Goal: Contribute content: Add original content to the website for others to see

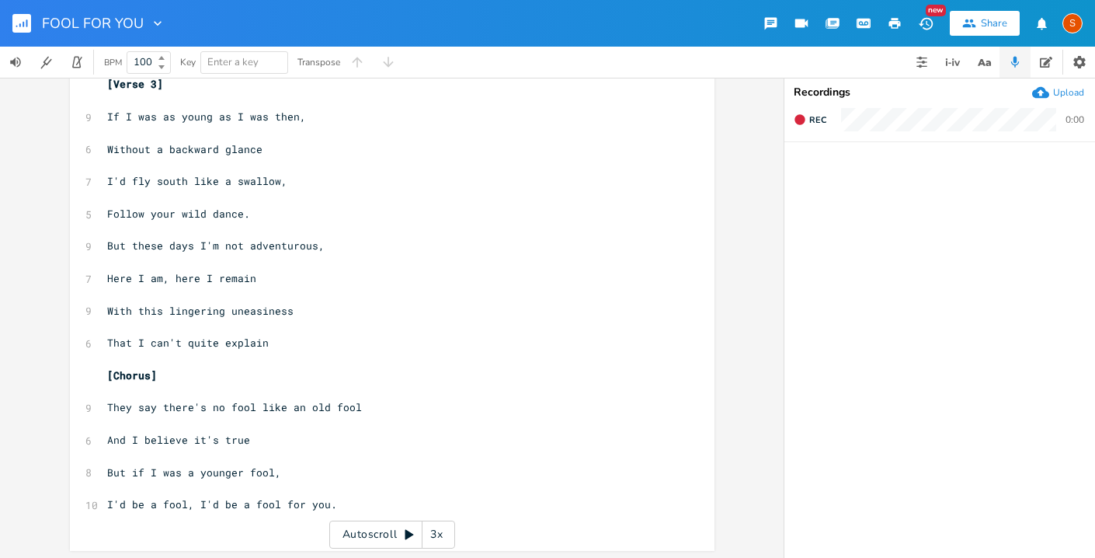
scroll to position [962, 0]
type textarea "That"
drag, startPoint x: 127, startPoint y: 340, endPoint x: 103, endPoint y: 340, distance: 23.3
click at [107, 340] on span "That I can't quite explain" at bounding box center [188, 340] width 162 height 14
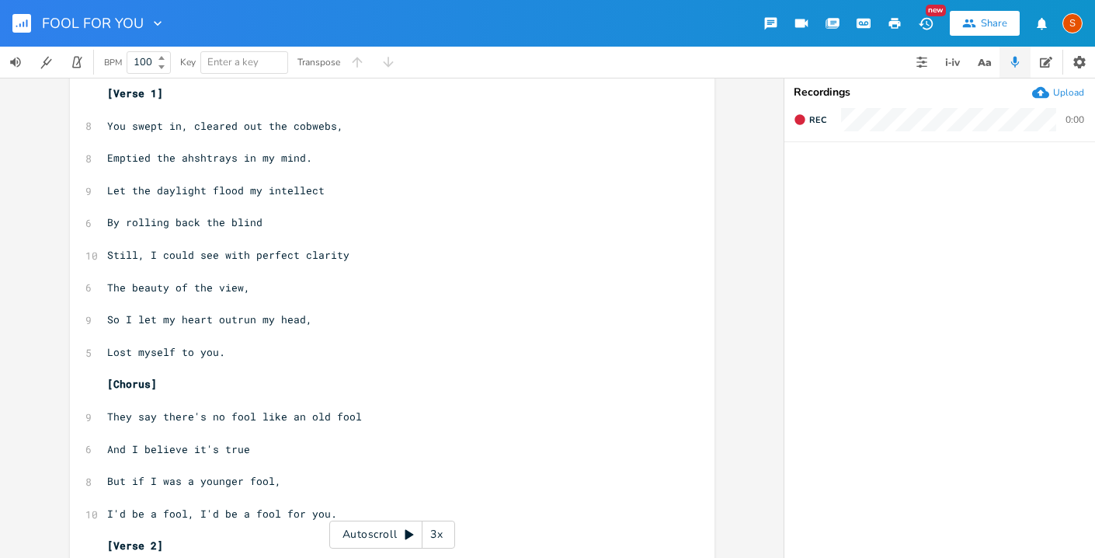
scroll to position [26, 0]
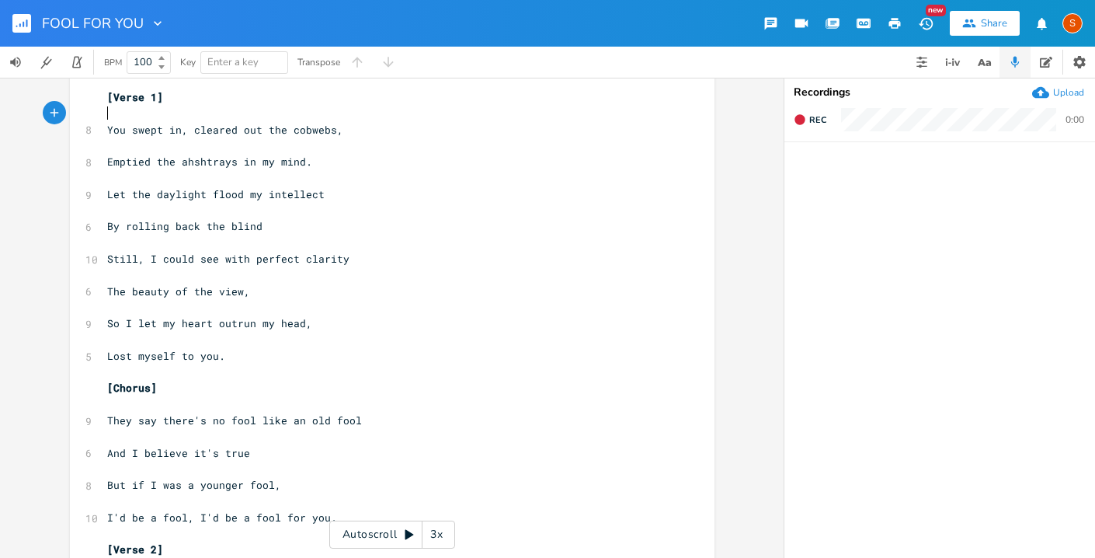
click at [106, 110] on pre "​" at bounding box center [384, 114] width 561 height 16
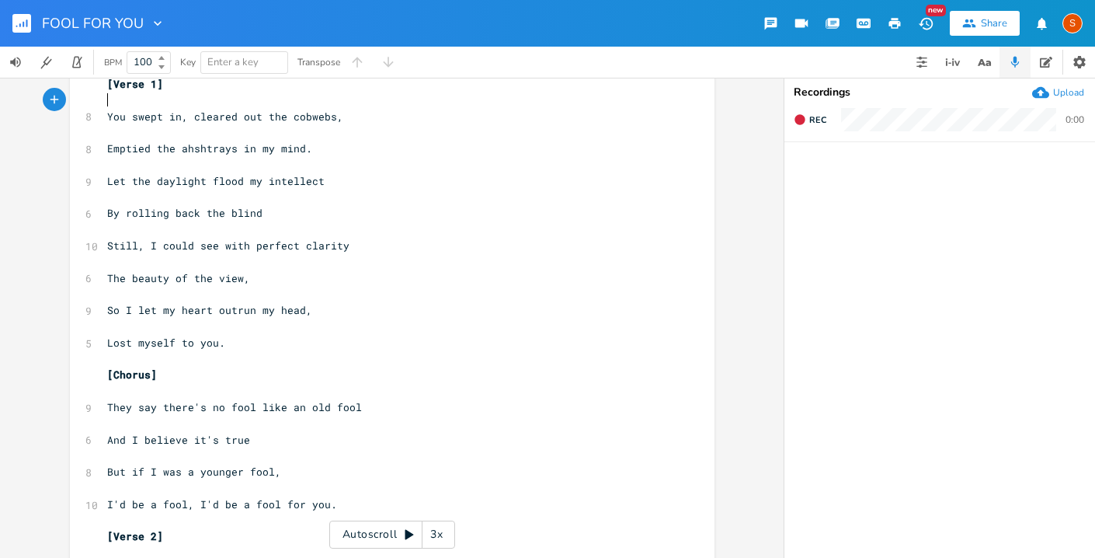
scroll to position [38, 0]
type textarea "D"
click at [455, 192] on pre "​" at bounding box center [384, 198] width 561 height 16
click at [300, 99] on pre "D" at bounding box center [384, 101] width 561 height 16
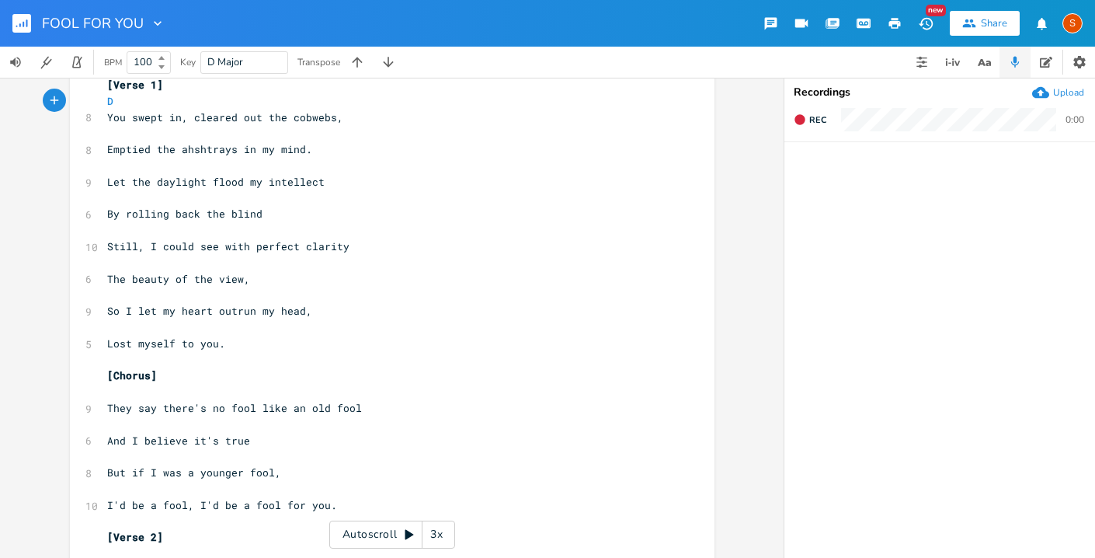
click at [190, 107] on pre "D" at bounding box center [384, 101] width 561 height 16
click at [187, 114] on span "You swept in, cleared out the cobwebs," at bounding box center [225, 117] width 236 height 14
click at [214, 283] on span "The beauty of the view," at bounding box center [178, 279] width 143 height 14
click at [181, 119] on span "You swept in,cleared out the cobwebs," at bounding box center [222, 117] width 230 height 14
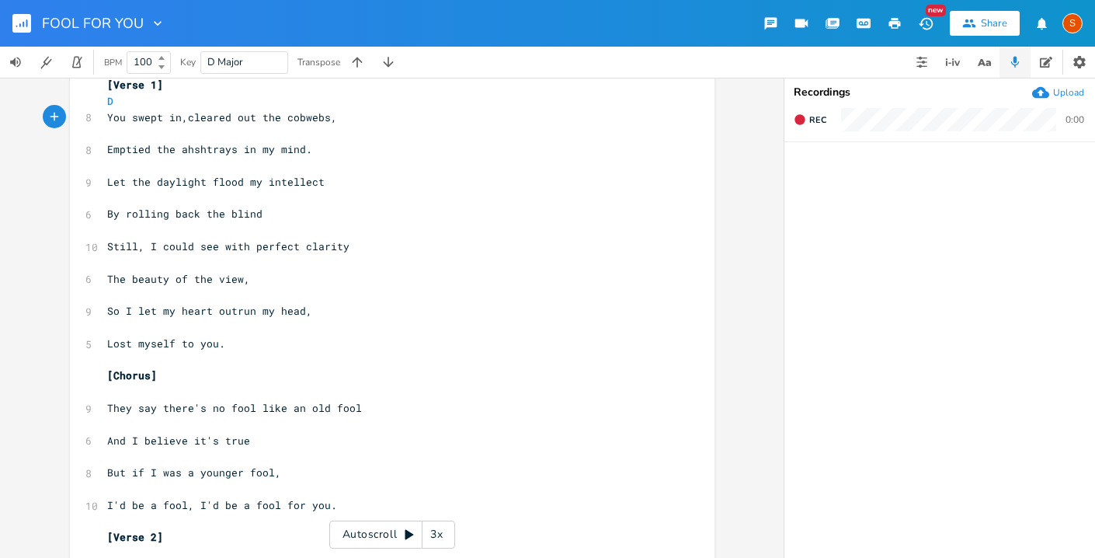
scroll to position [0, 3]
type textarea "erse 1] D"
click at [113, 93] on pre "D" at bounding box center [384, 101] width 561 height 16
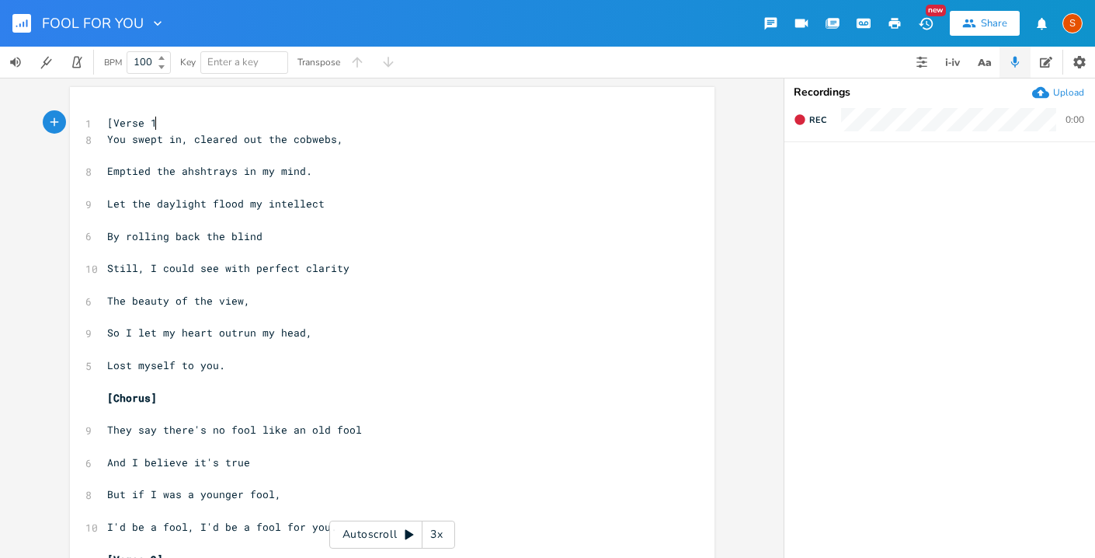
scroll to position [0, 27]
type textarea "erse 1}"
type textarea "}"
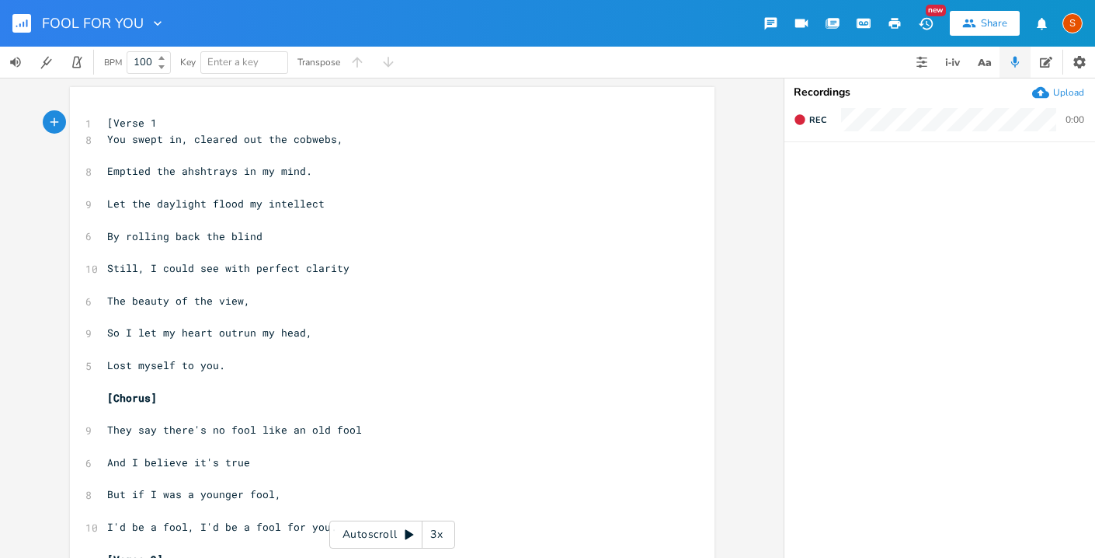
type textarea "]"
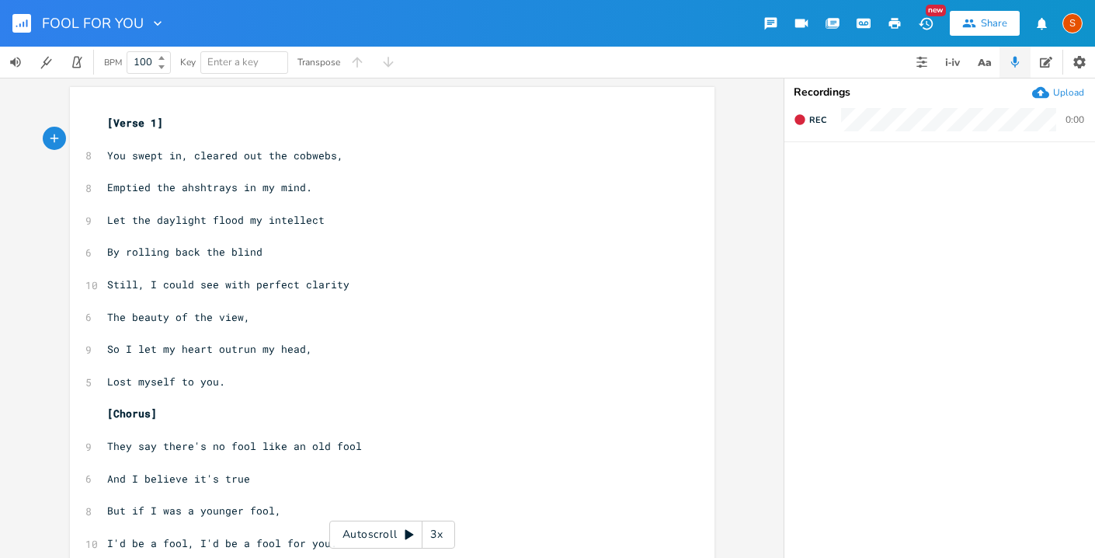
type textarea "D"
click at [194, 140] on pre "D" at bounding box center [384, 139] width 561 height 16
click at [188, 146] on pre "D" at bounding box center [384, 139] width 561 height 16
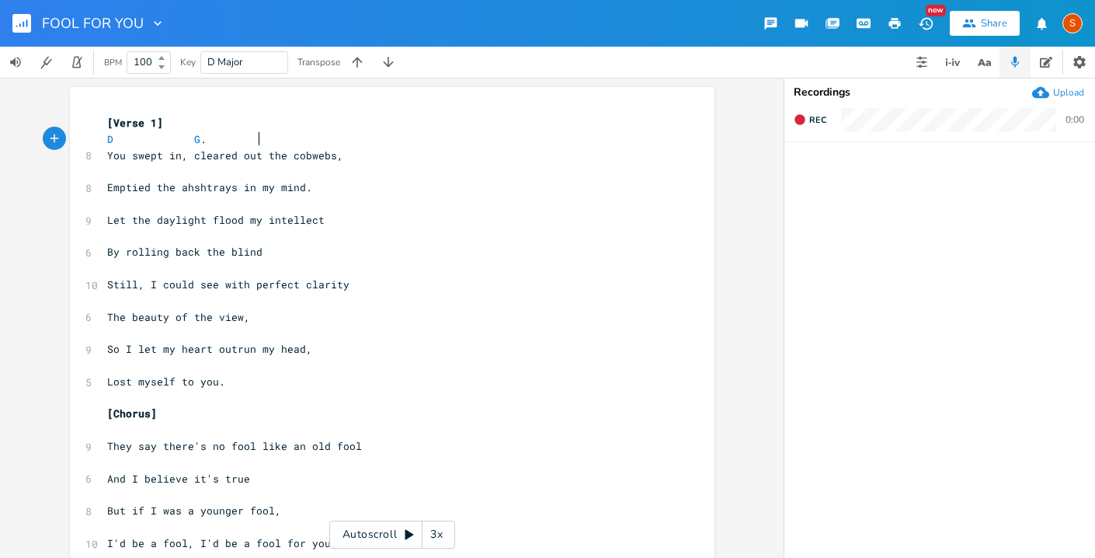
type textarea "G."
type textarea "A7"
click at [448, 285] on pre "Still, I could see with perfect clarity" at bounding box center [384, 285] width 561 height 16
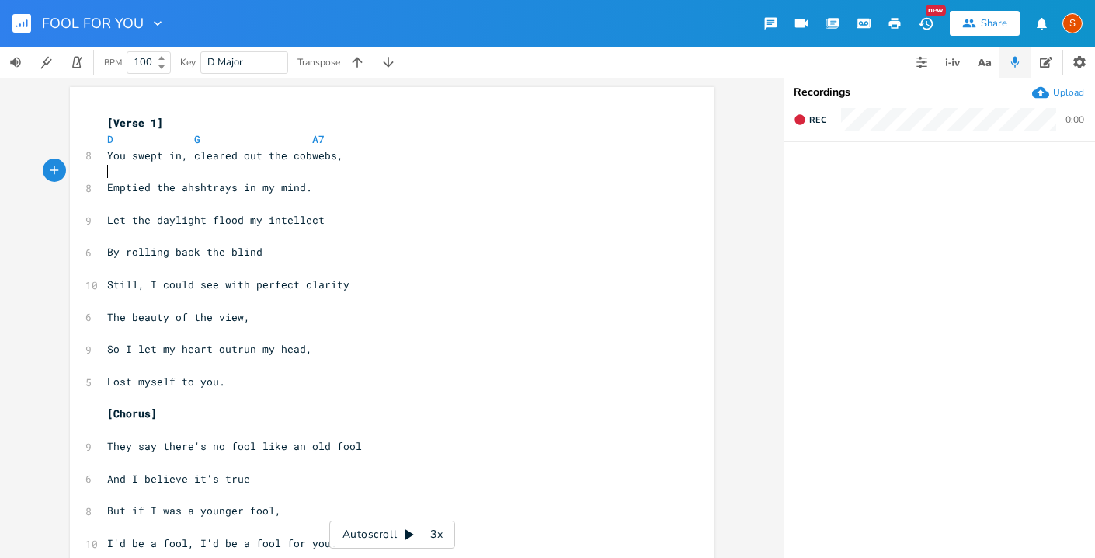
click at [107, 170] on pre "​" at bounding box center [384, 171] width 561 height 16
type textarea "D"
click at [194, 141] on span "G" at bounding box center [197, 139] width 6 height 15
click at [205, 248] on span "By rolling back the blind" at bounding box center [184, 252] width 155 height 14
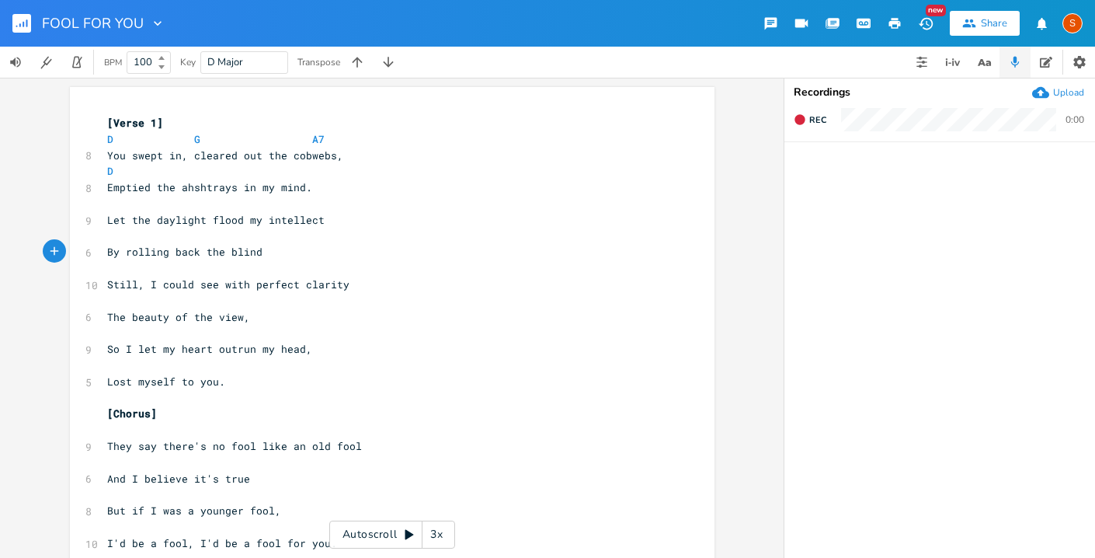
scroll to position [0, 2]
type textarea "t"
click at [183, 142] on span "D G A7" at bounding box center [216, 139] width 218 height 14
click at [395, 138] on span "D G A7" at bounding box center [265, 139] width 317 height 14
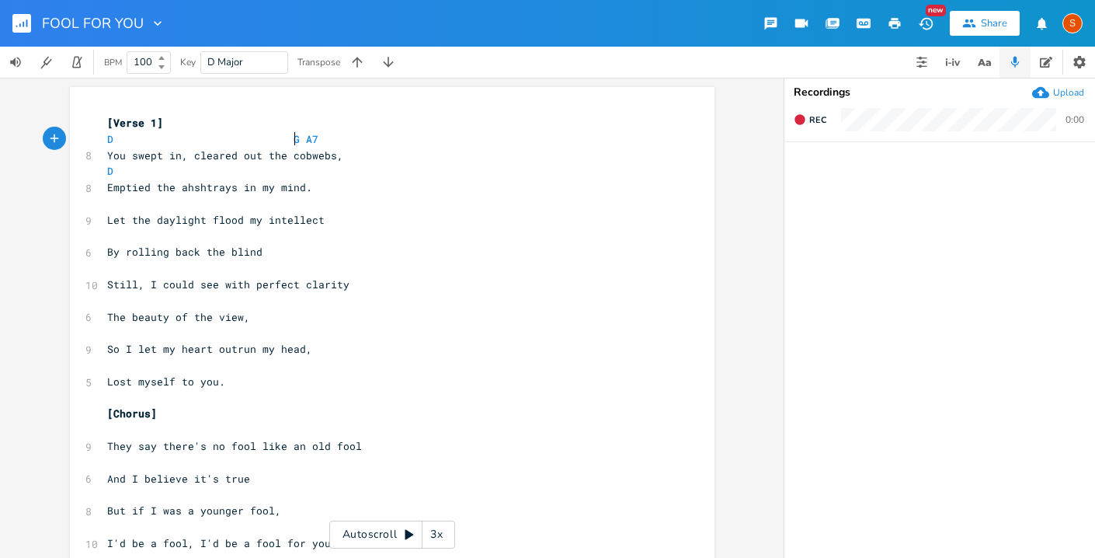
type input "101"
click at [162, 61] on b at bounding box center [160, 58] width 14 height 9
click at [273, 171] on pre "D" at bounding box center [384, 171] width 561 height 16
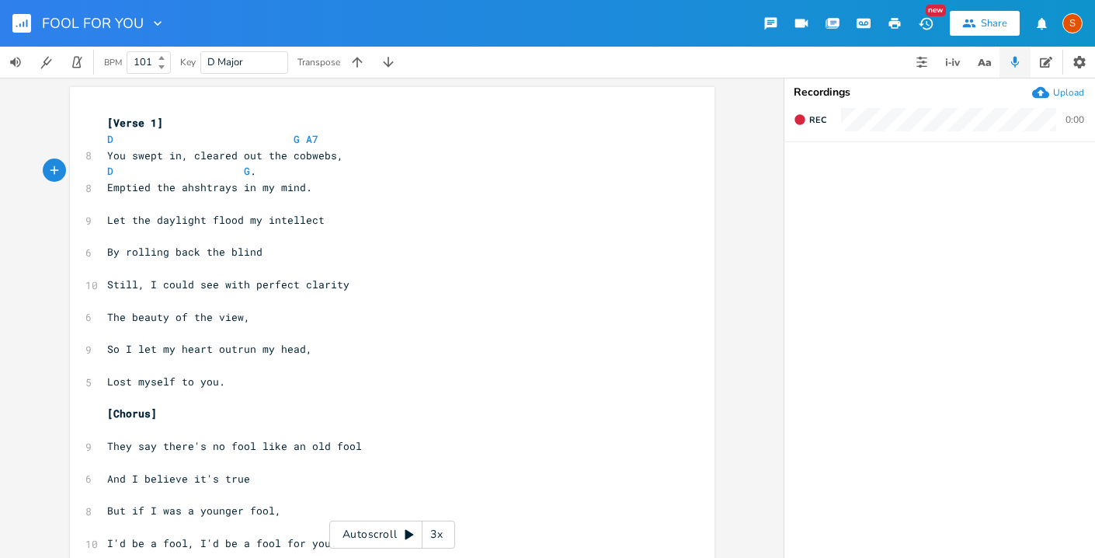
type textarea "G. A"
click at [114, 206] on pre "​" at bounding box center [384, 204] width 561 height 16
type textarea "G"
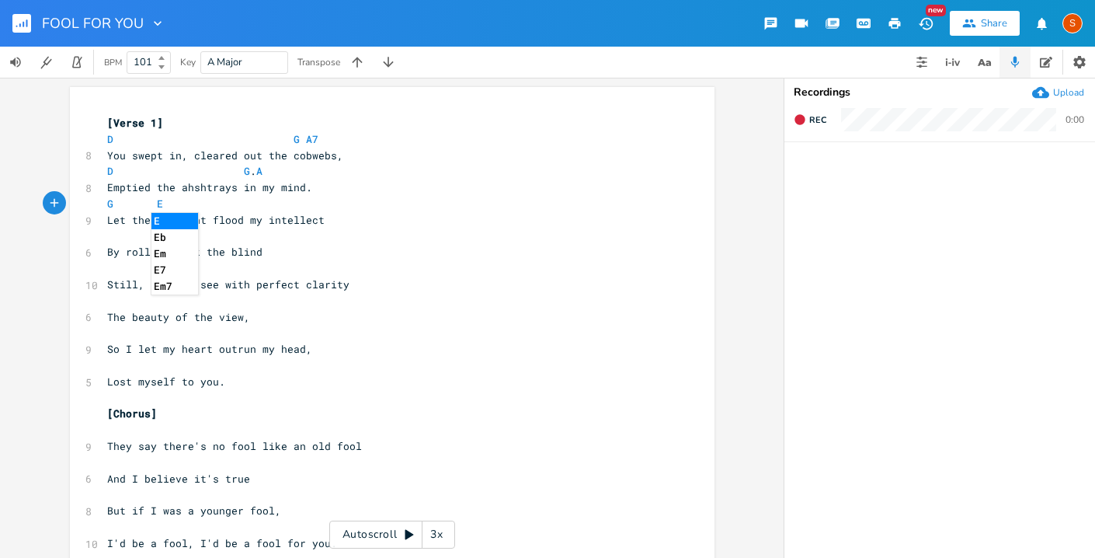
type textarea "EM"
click at [399, 253] on pre "By rolling back the blind" at bounding box center [384, 252] width 561 height 16
click at [259, 217] on span "Let the daylight flood my intellect" at bounding box center [216, 220] width 218 height 14
click at [249, 211] on pre "G EM" at bounding box center [384, 204] width 561 height 16
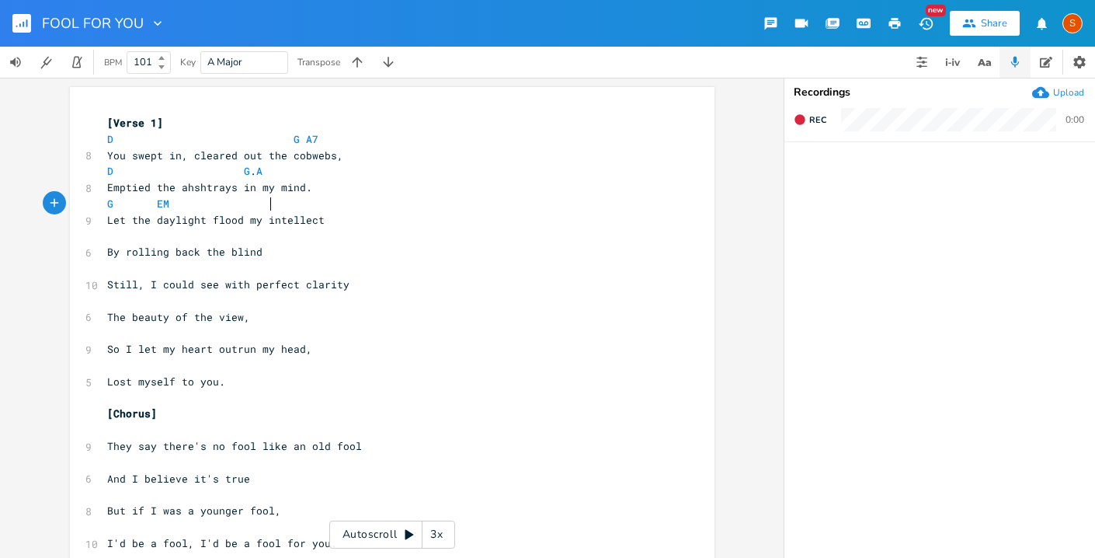
scroll to position [0, 44]
type textarea "A"
click at [274, 204] on pre "G EM A" at bounding box center [384, 204] width 561 height 16
type textarea "D"
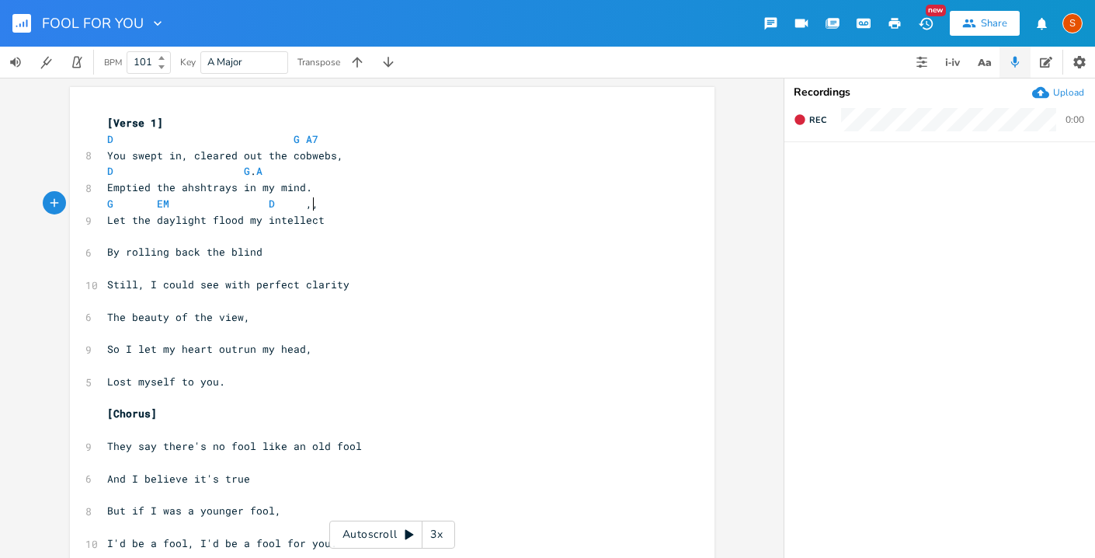
type textarea ",,,,"
type textarea "D A"
click at [108, 236] on pre "​" at bounding box center [384, 236] width 561 height 16
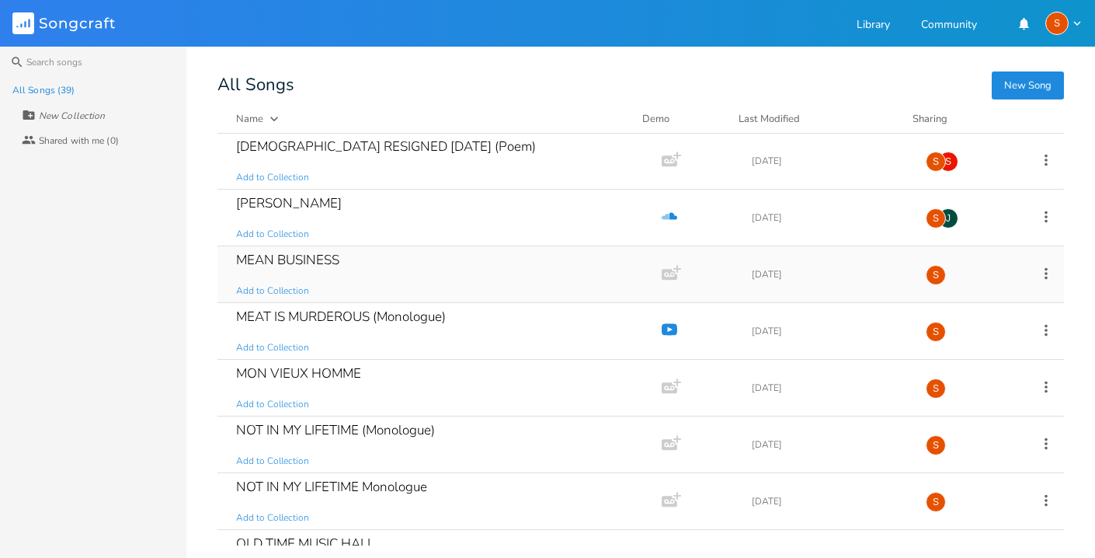
scroll to position [687, 0]
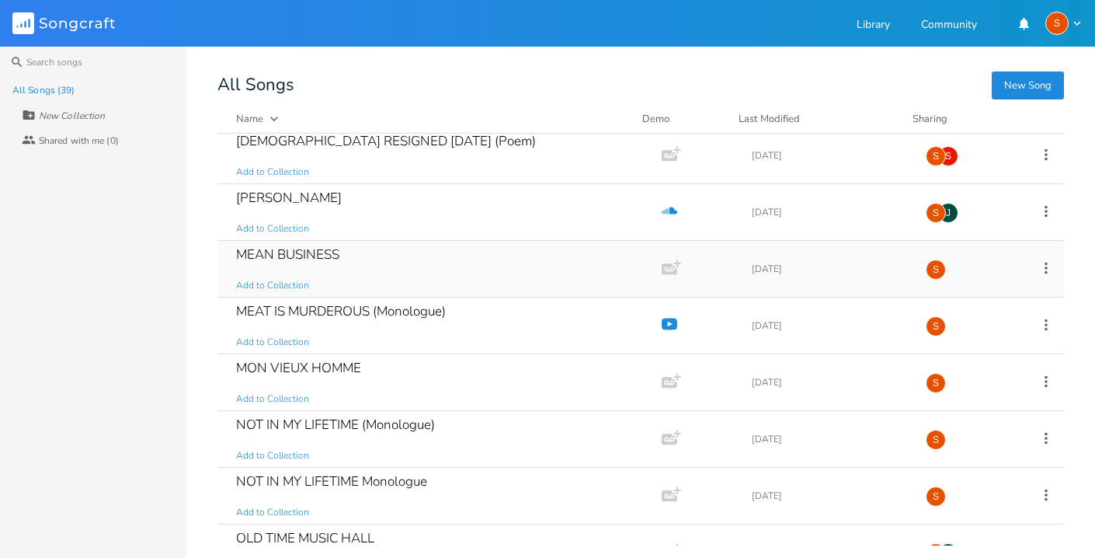
click at [331, 250] on div "MEAN BUSINESS" at bounding box center [287, 254] width 103 height 13
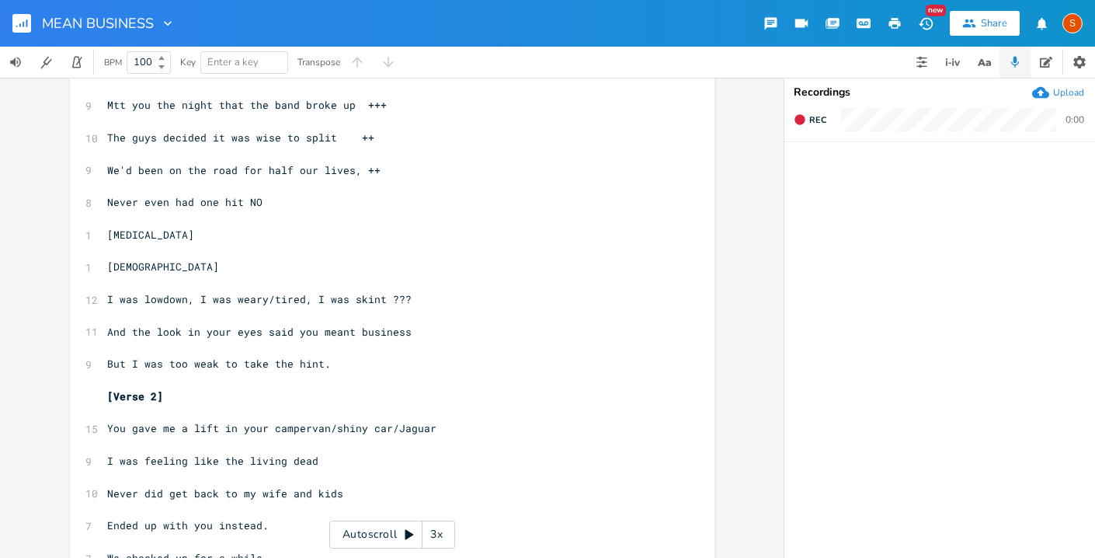
scroll to position [67, 0]
click at [113, 111] on pre "Mtt you the night that the band broke up +++" at bounding box center [384, 104] width 561 height 16
type textarea "e"
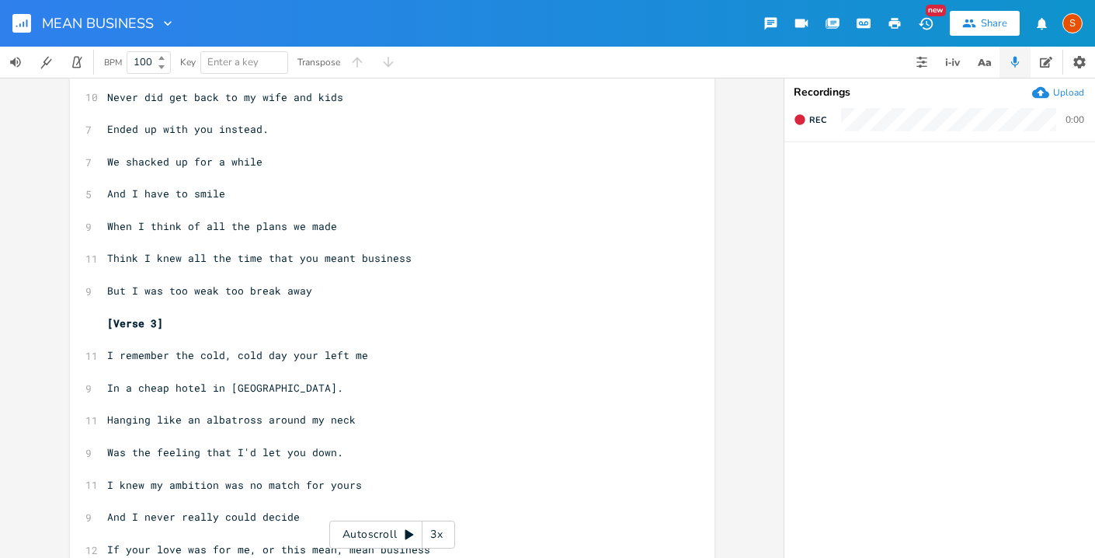
scroll to position [463, 0]
type textarea "have to smile"
drag, startPoint x: 219, startPoint y: 196, endPoint x: 140, endPoint y: 193, distance: 79.3
click at [140, 193] on pre "And I have to smile" at bounding box center [384, 193] width 561 height 16
type textarea "with a rueful smiale"
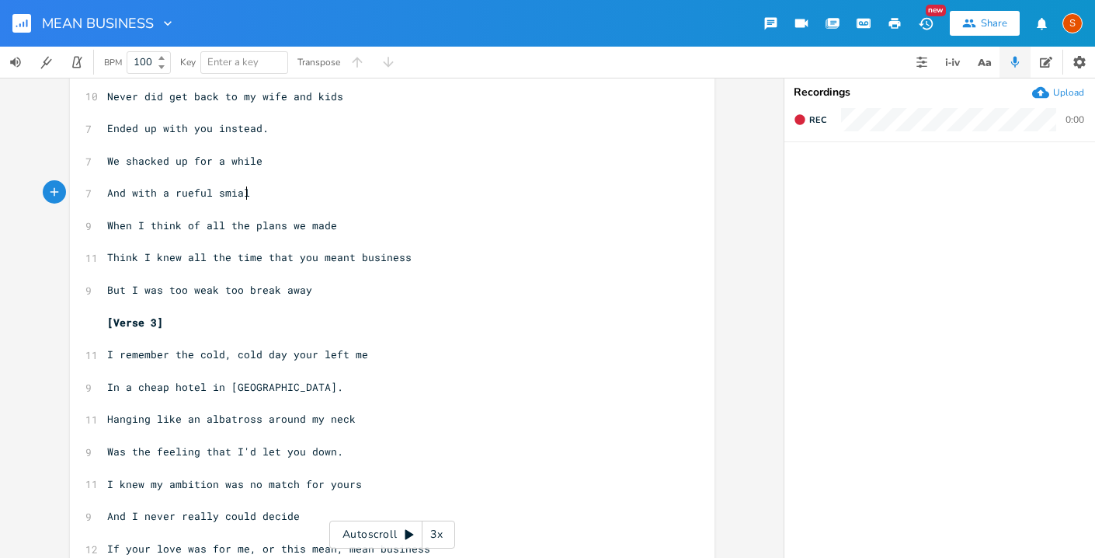
scroll to position [0, 91]
type textarea "When"
drag, startPoint x: 131, startPoint y: 232, endPoint x: 95, endPoint y: 226, distance: 36.9
click at [95, 226] on div "When x [Verse 1] ​ ​ 9 Met you the night that the band broke up +++ ​ 10 The gu…" at bounding box center [392, 360] width 645 height 1472
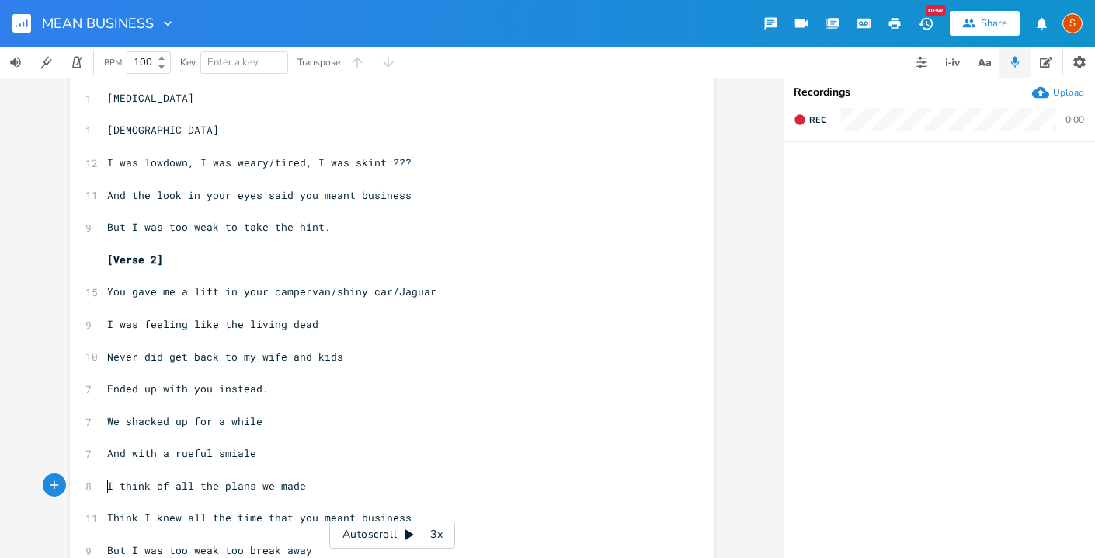
scroll to position [0, 0]
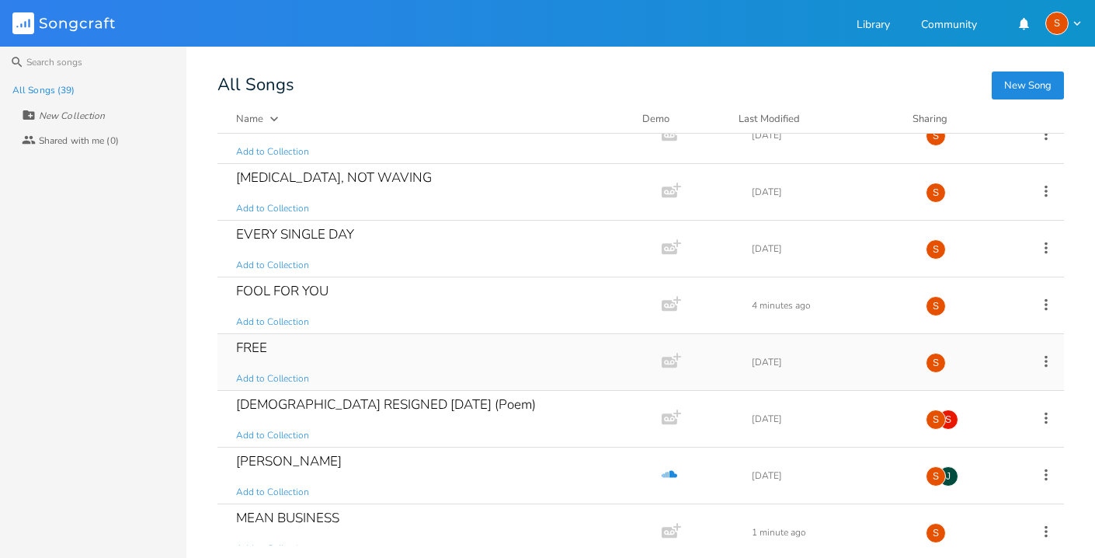
scroll to position [400, 0]
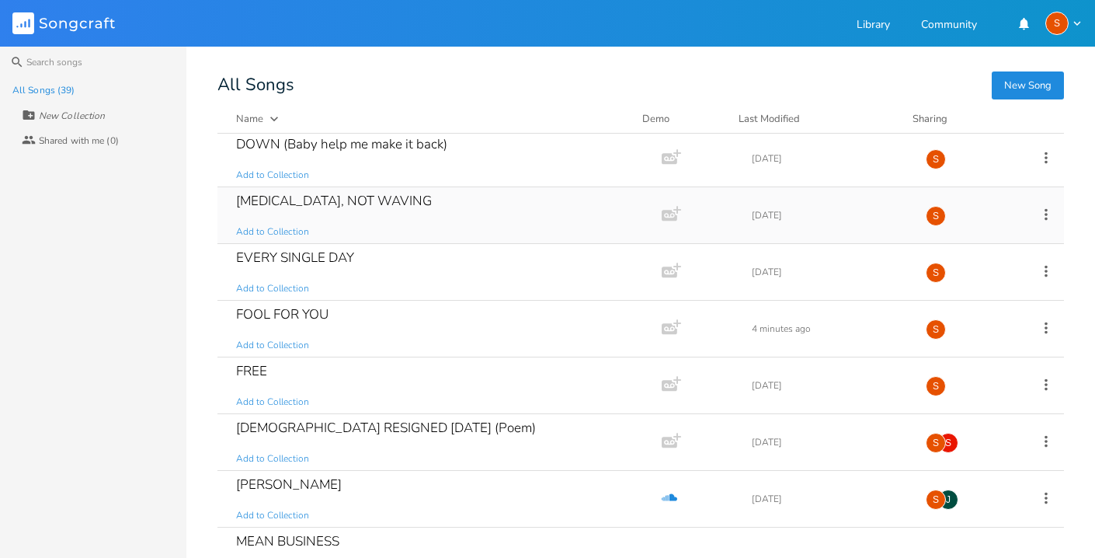
click at [359, 201] on div "[MEDICAL_DATA], NOT WAVING" at bounding box center [334, 200] width 196 height 13
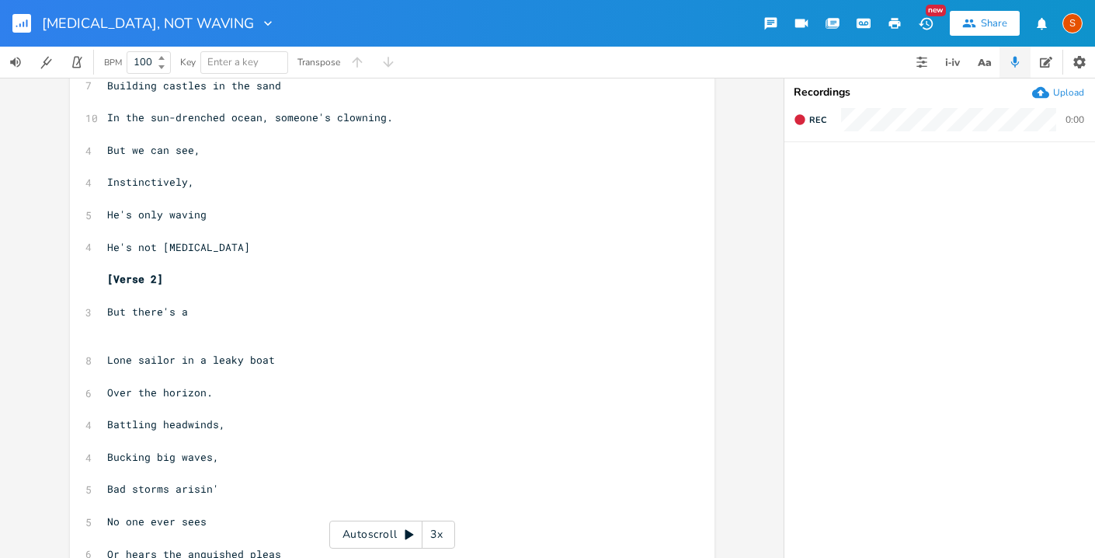
scroll to position [236, 0]
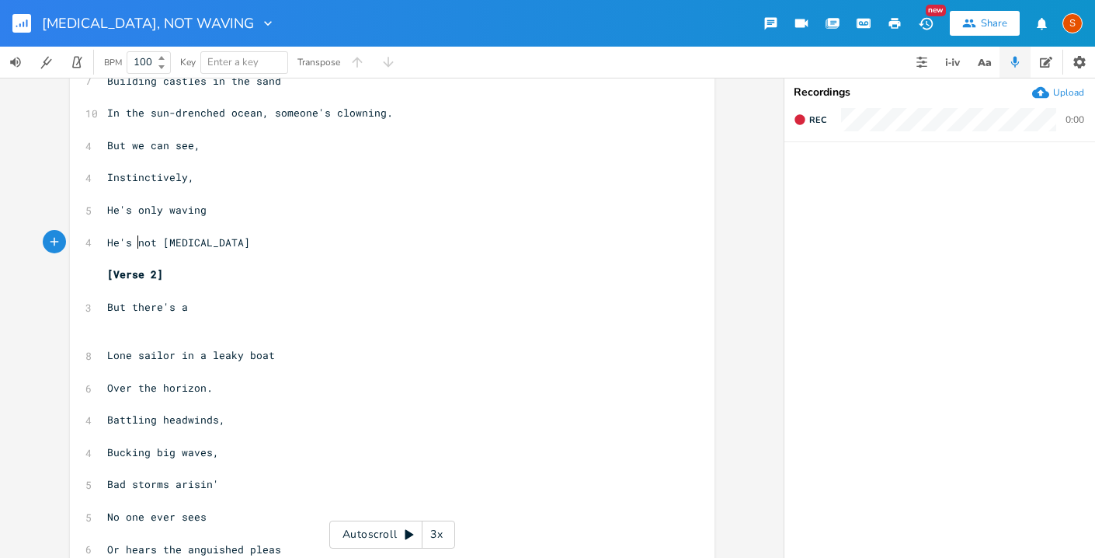
type textarea "He's"
drag, startPoint x: 135, startPoint y: 243, endPoint x: 88, endPoint y: 242, distance: 47.4
click at [88, 242] on div "He's x [Verse 1] ​ 8 Drinking a [PERSON_NAME] Colada ​ 5 On Paradise Beach ​ 9 …" at bounding box center [392, 562] width 645 height 1423
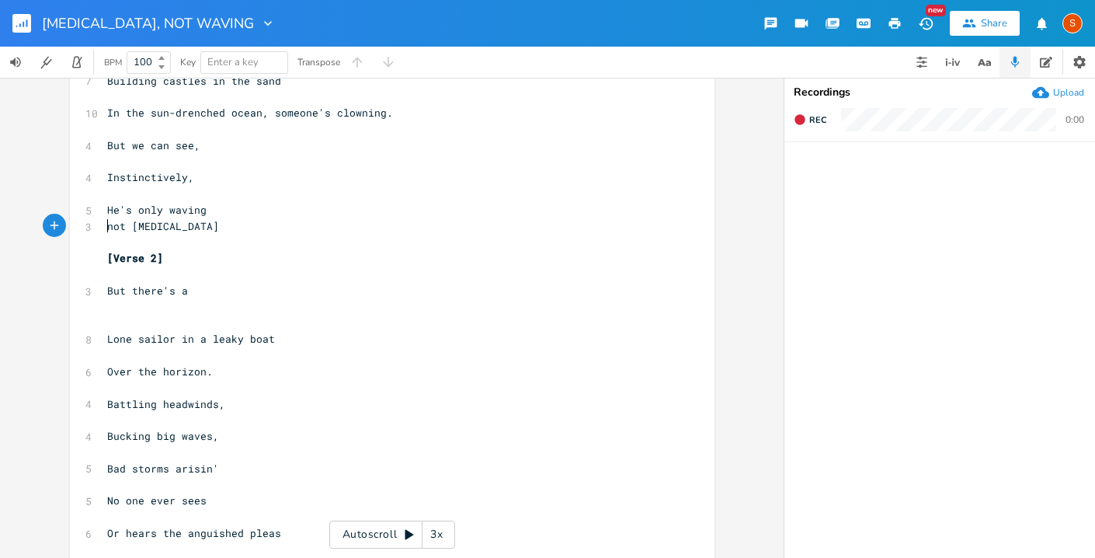
type textarea "N"
click at [211, 208] on pre "He's only waving" at bounding box center [384, 210] width 561 height 16
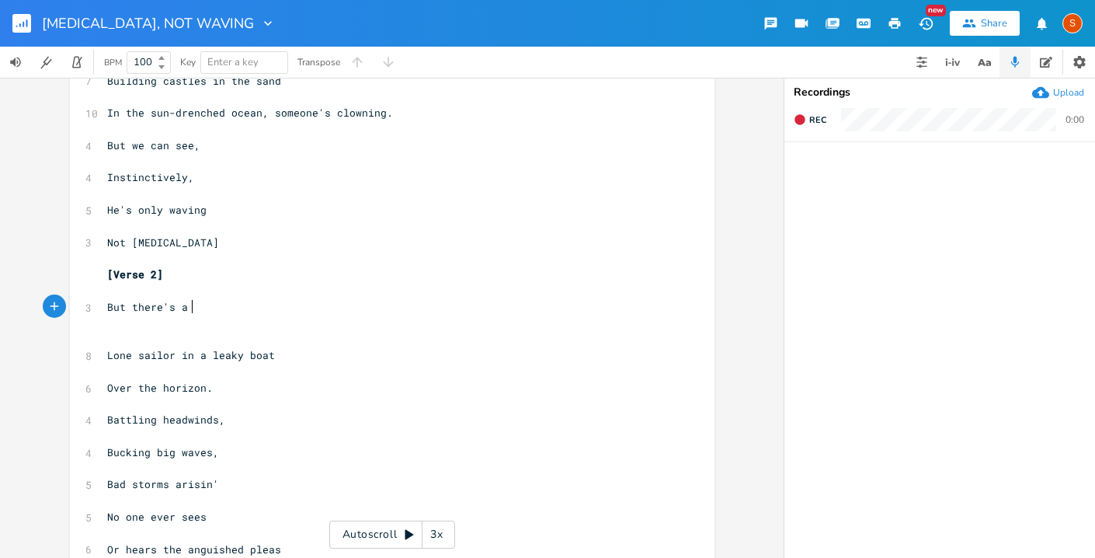
click at [193, 312] on pre "But there's a" at bounding box center [384, 307] width 561 height 16
click at [104, 335] on pre "​" at bounding box center [384, 339] width 561 height 16
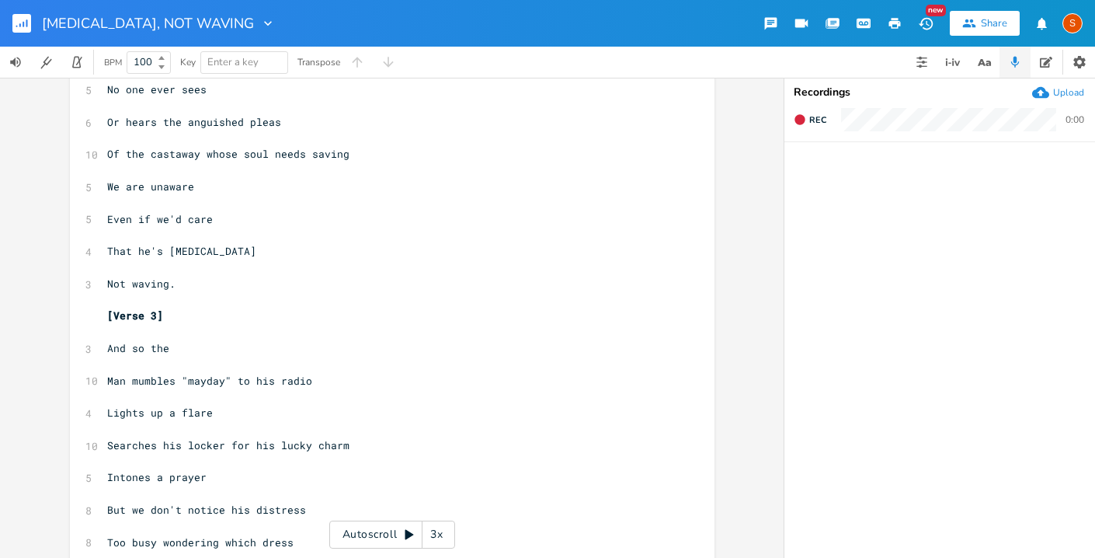
scroll to position [645, 0]
click at [148, 165] on pre "​" at bounding box center [384, 173] width 561 height 16
type textarea "poor"
click at [268, 159] on span "Of the poor castaway whose soul needs saving" at bounding box center [243, 156] width 273 height 14
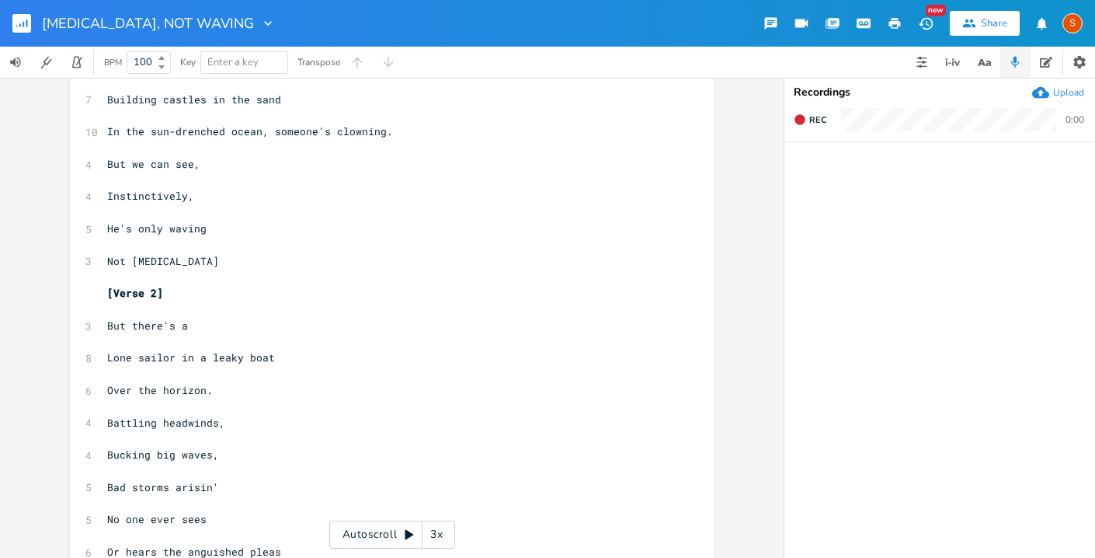
scroll to position [0, 0]
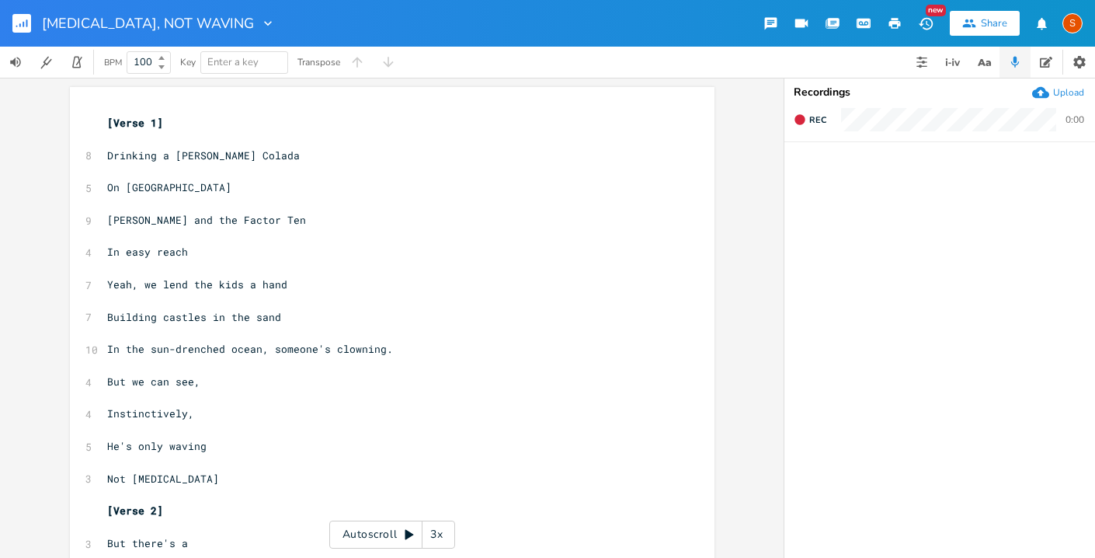
type textarea "life and"
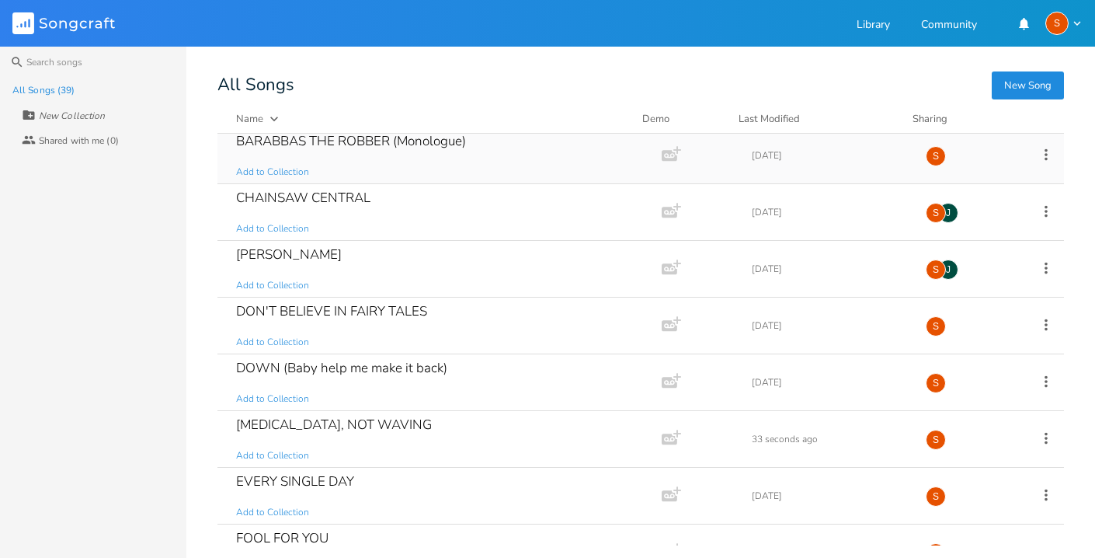
scroll to position [197, 0]
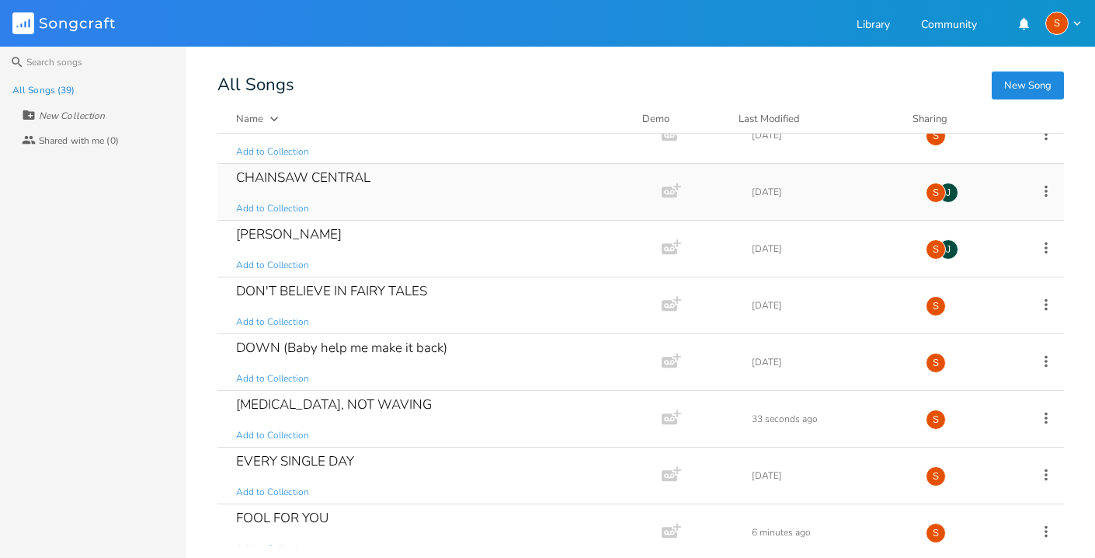
click at [329, 172] on div "CHAINSAW CENTRAL" at bounding box center [303, 177] width 134 height 13
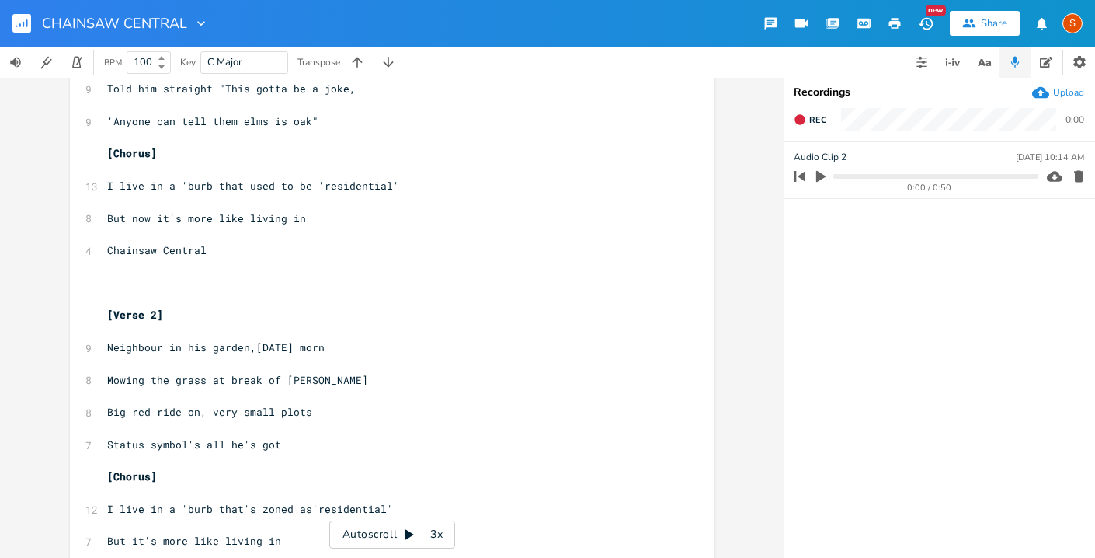
scroll to position [179, 0]
click at [200, 421] on pre "​" at bounding box center [384, 429] width 561 height 16
click at [197, 416] on span "Big red ride on, very small plots" at bounding box center [209, 413] width 205 height 14
type textarea "for a"
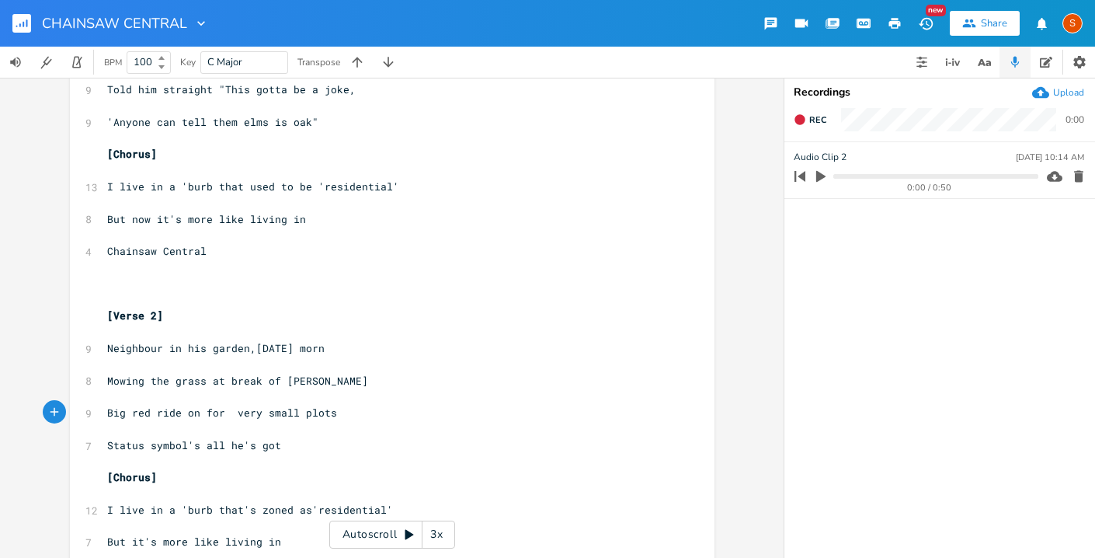
scroll to position [0, 23]
click at [333, 417] on pre "Big red ride on for a very small plots" at bounding box center [384, 413] width 561 height 16
type textarea "all"
drag, startPoint x: 216, startPoint y: 444, endPoint x: 199, endPoint y: 444, distance: 17.1
click at [199, 444] on span "Status symbol's all he's got" at bounding box center [194, 445] width 174 height 14
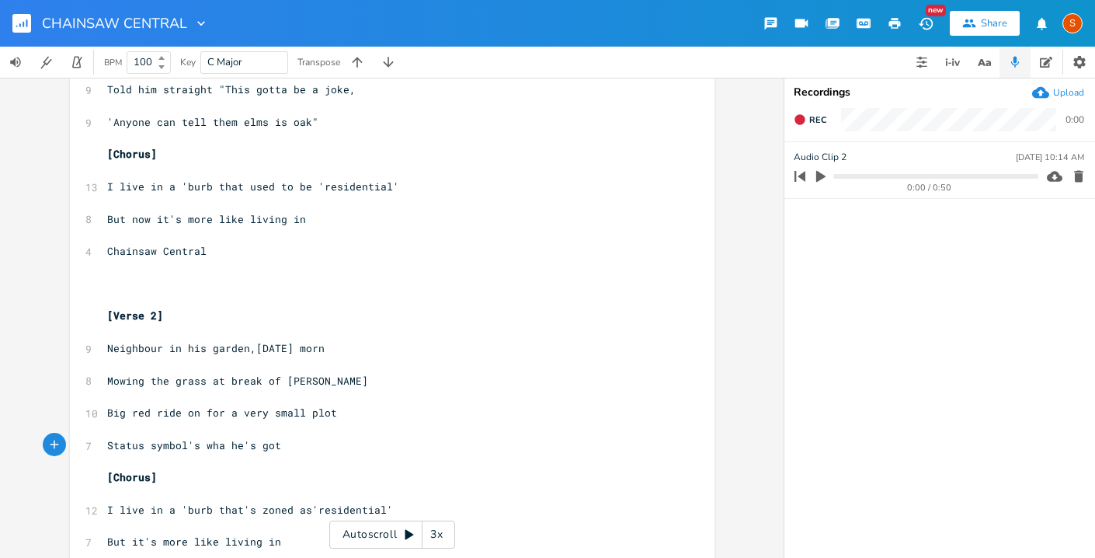
type textarea "what"
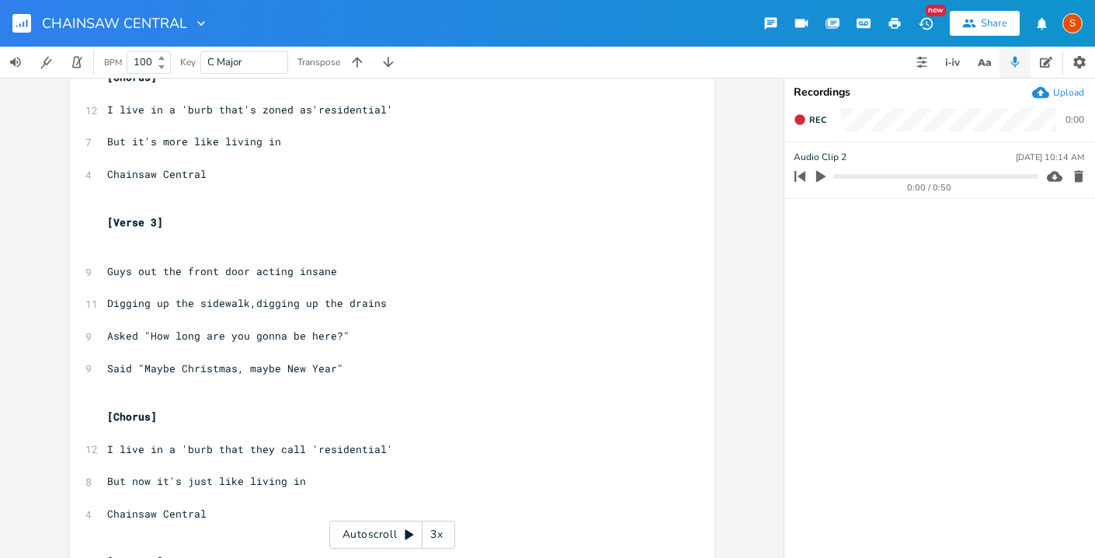
scroll to position [591, 0]
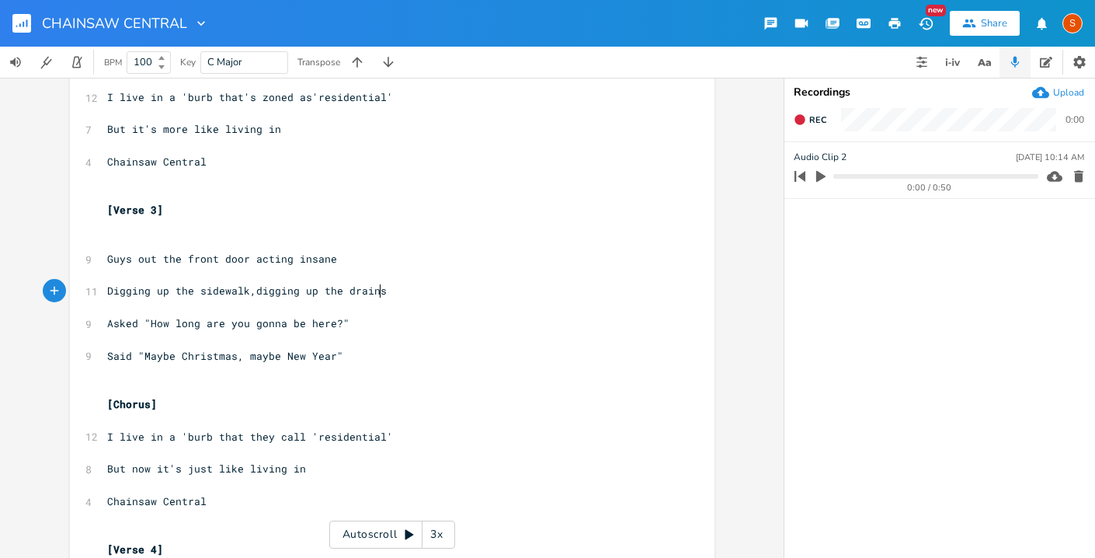
click at [375, 292] on pre "Digging up the sidewalk,digging up the drains" at bounding box center [384, 291] width 561 height 16
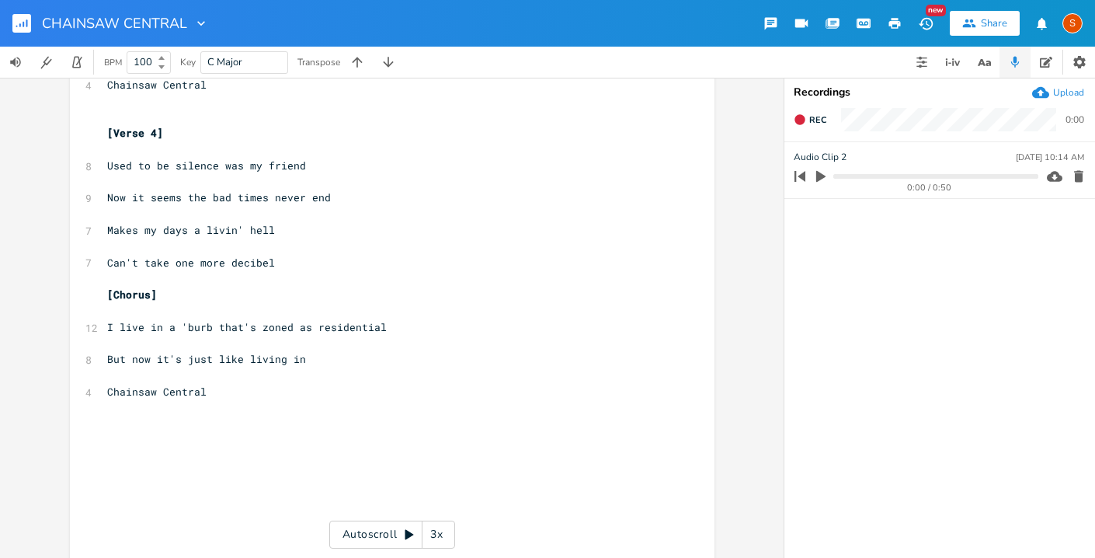
scroll to position [1075, 0]
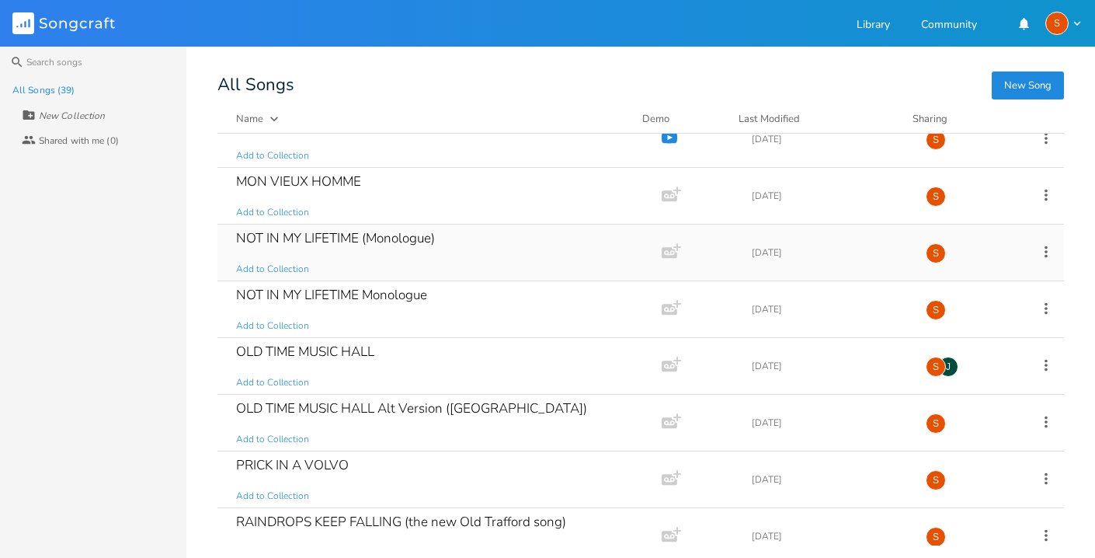
scroll to position [877, 0]
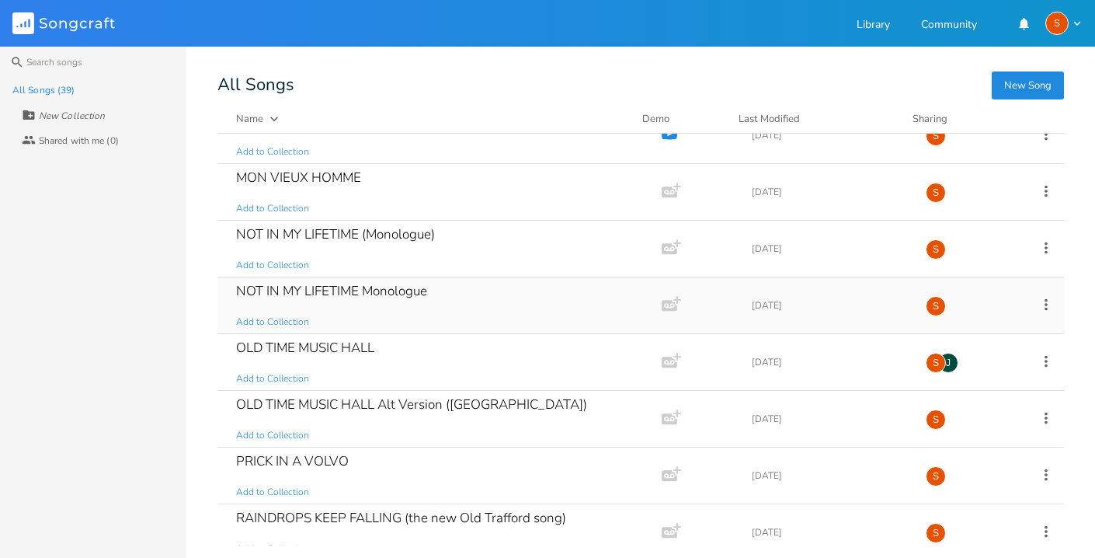
click at [456, 309] on div "NOT IN MY LIFETIME Monologue Add to Collection" at bounding box center [436, 305] width 401 height 56
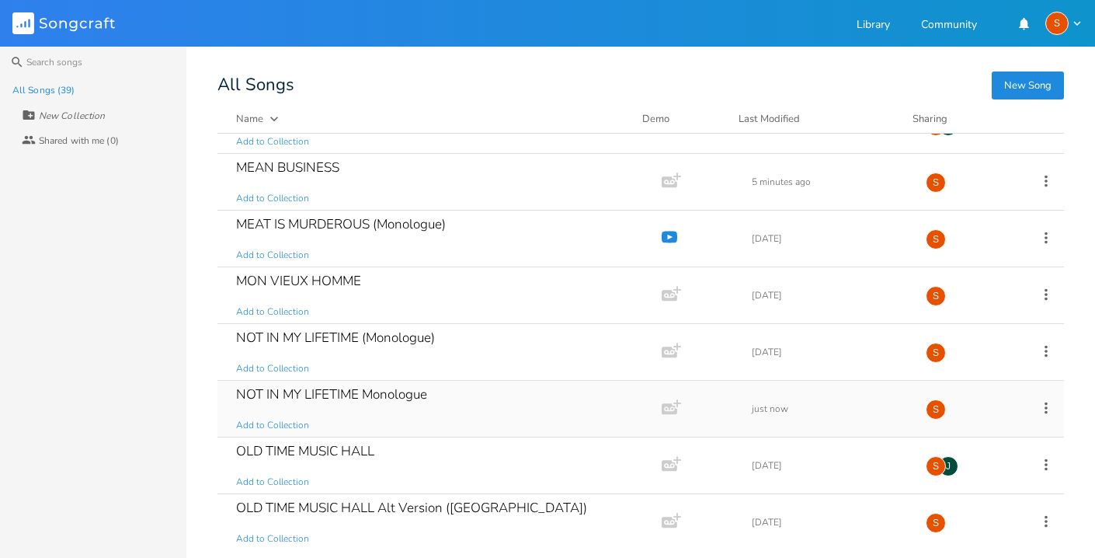
scroll to position [778, 0]
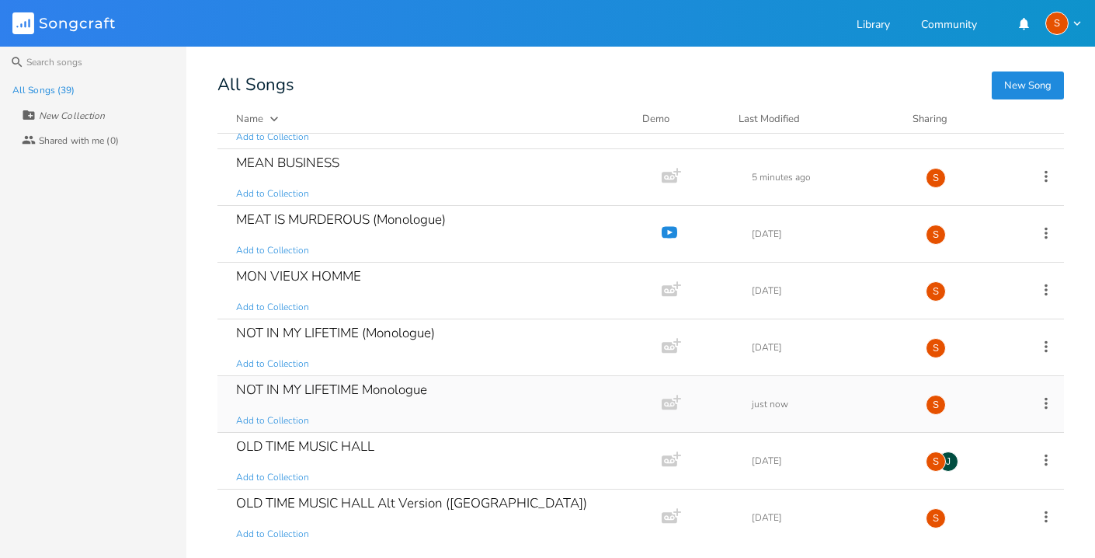
click at [416, 406] on div "NOT IN MY LIFETIME Monologue Add to Collection" at bounding box center [436, 404] width 401 height 56
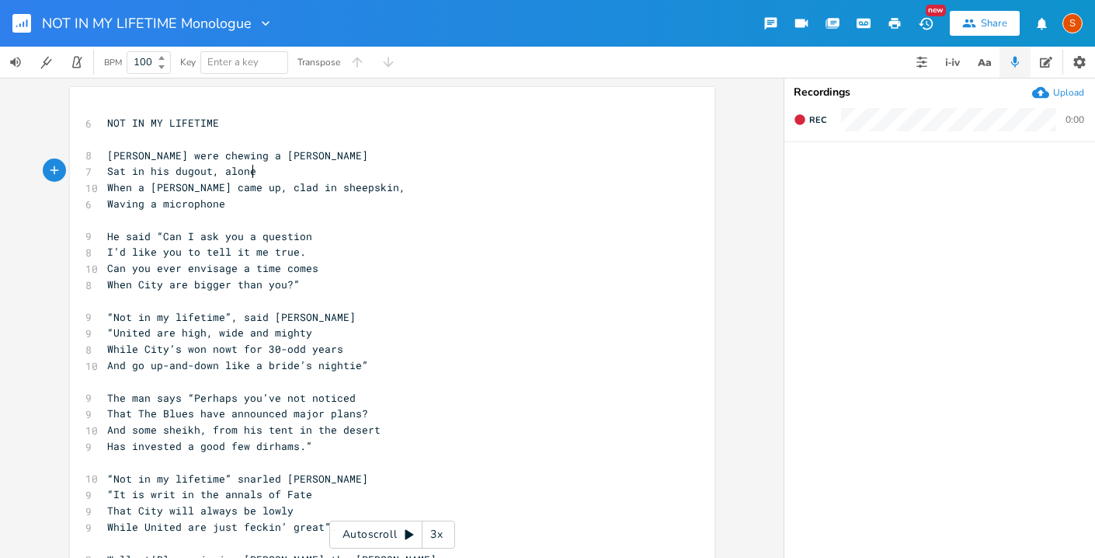
click at [595, 172] on pre "Sat in his dugout, alone" at bounding box center [384, 171] width 561 height 16
click at [1081, 57] on icon "button" at bounding box center [1080, 62] width 16 height 16
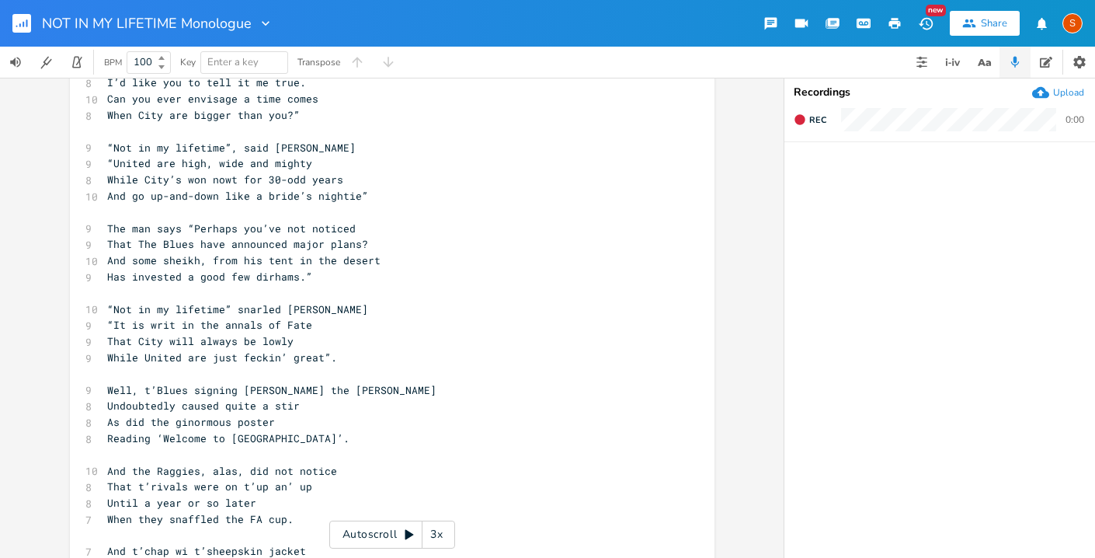
scroll to position [170, 0]
type textarea "odd"
drag, startPoint x: 297, startPoint y: 182, endPoint x: 277, endPoint y: 179, distance: 19.6
click at [277, 179] on span "While City’s won nowt for 30-odd years" at bounding box center [225, 179] width 236 height 14
click at [430, 272] on pre "Has invested a good few dirhams.”" at bounding box center [384, 276] width 561 height 16
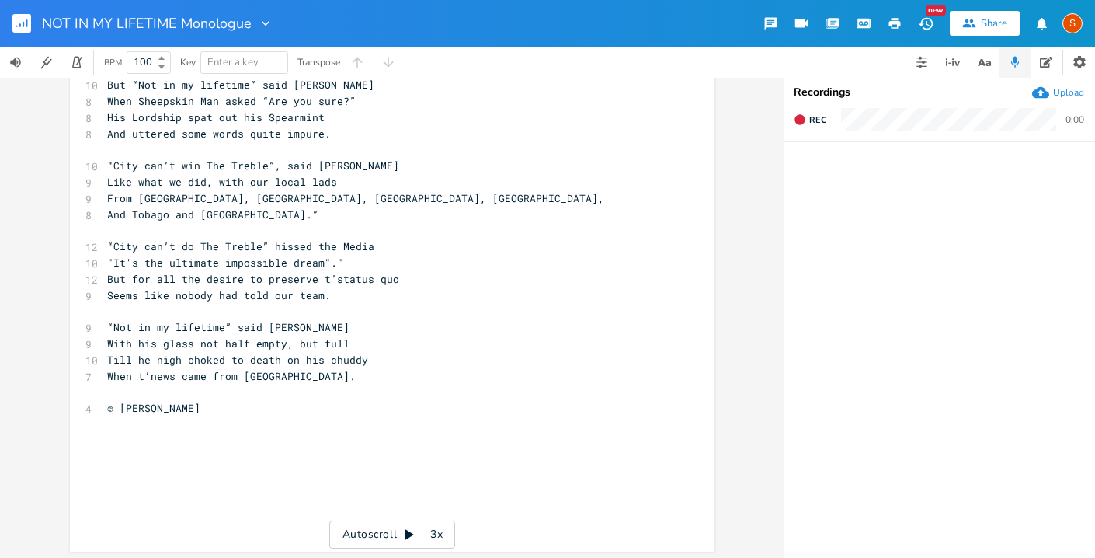
scroll to position [1123, 0]
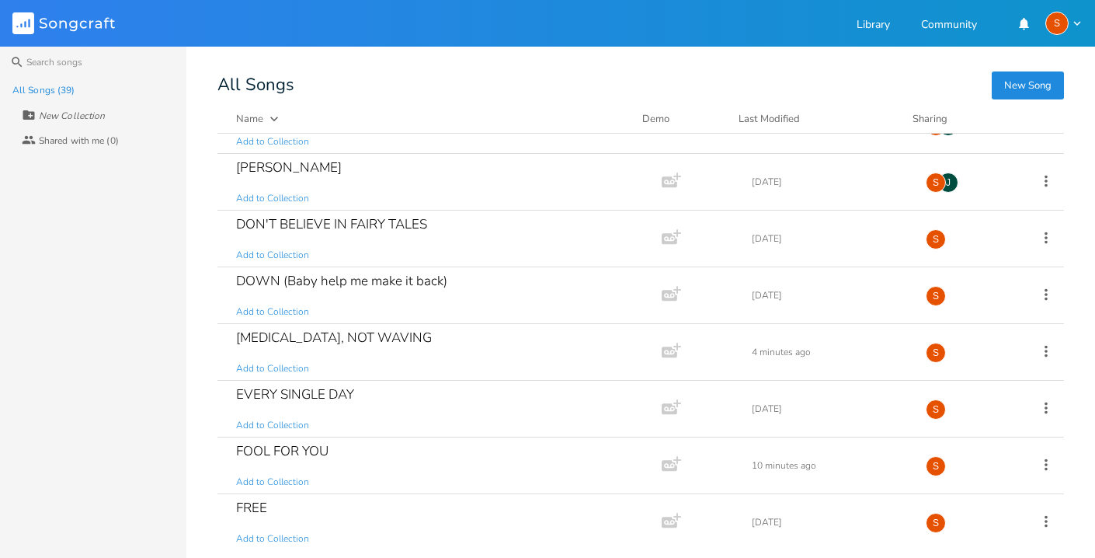
scroll to position [262, 0]
click at [358, 285] on div "DOWN (Baby help me make it back)" at bounding box center [341, 282] width 211 height 13
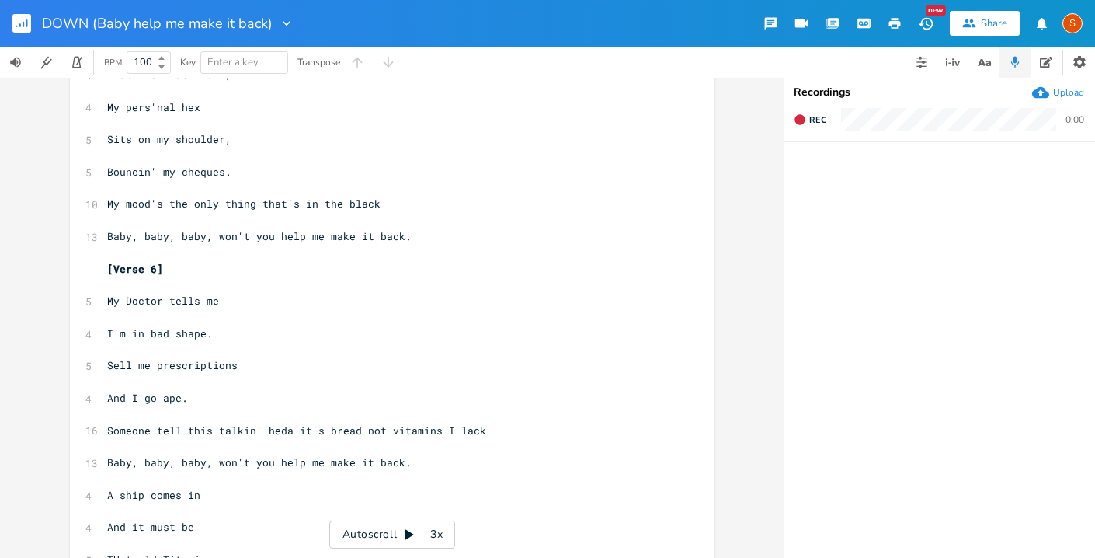
scroll to position [926, 0]
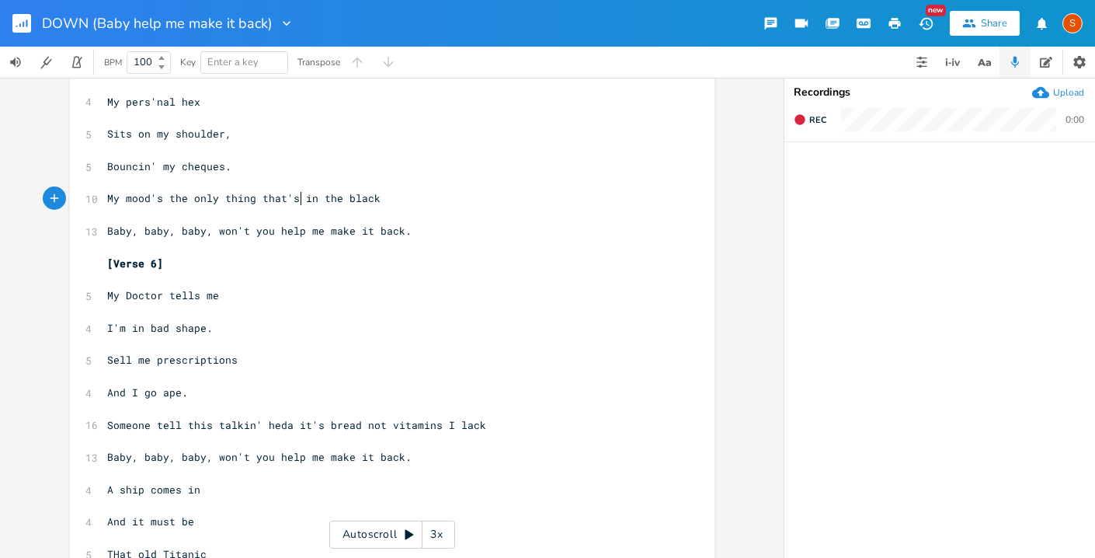
click at [298, 200] on span "My mood's the only thing that's in the black" at bounding box center [243, 198] width 273 height 14
type textarea "sr"
type textarea "till"
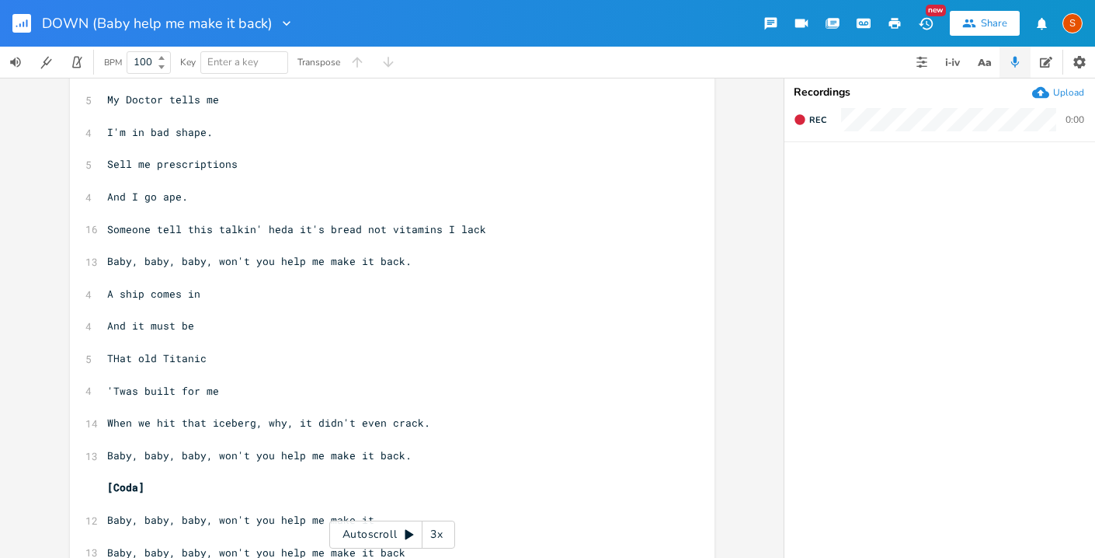
scroll to position [1123, 0]
click at [104, 291] on pre "A ship comes in" at bounding box center [384, 292] width 561 height 16
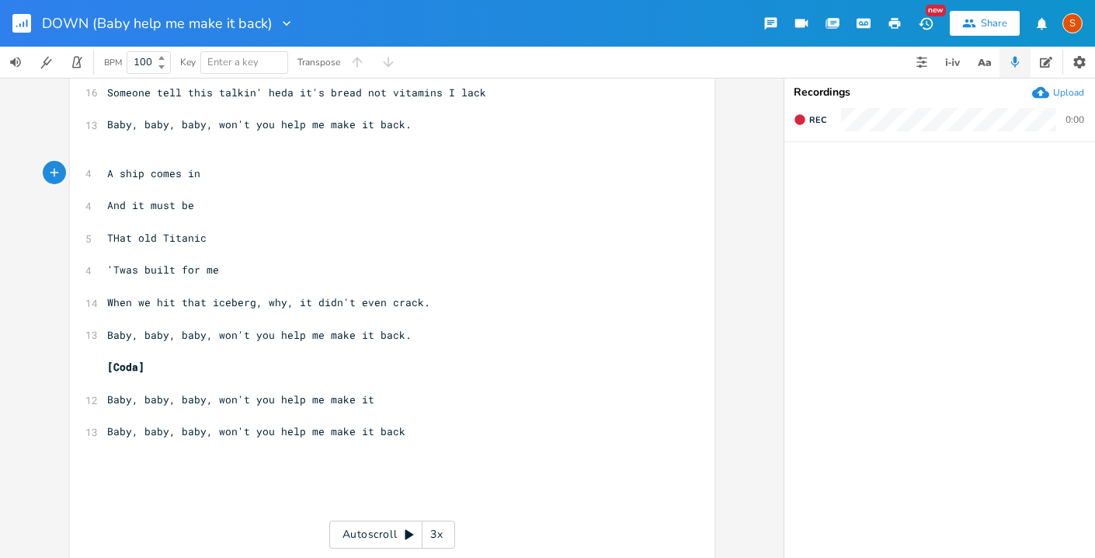
scroll to position [1269, 0]
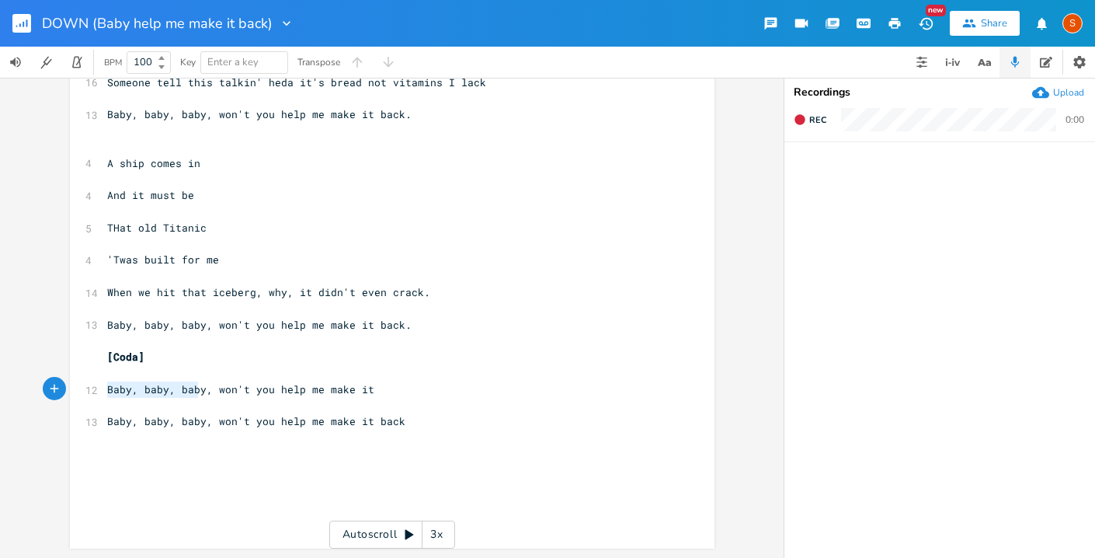
type textarea "Baby, baby, baby, won't you help me make it"
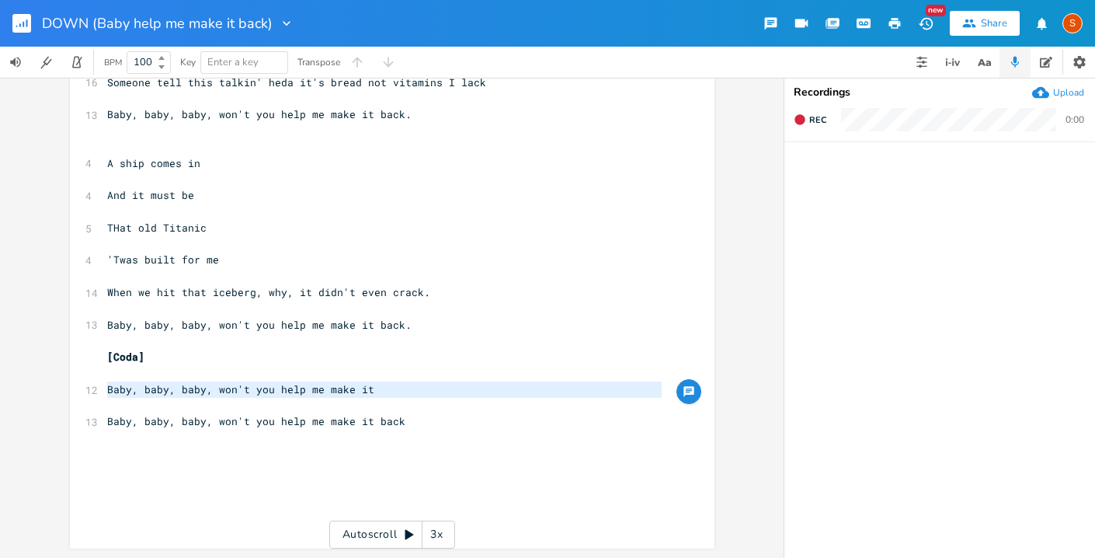
drag, startPoint x: 103, startPoint y: 390, endPoint x: 241, endPoint y: 405, distance: 138.3
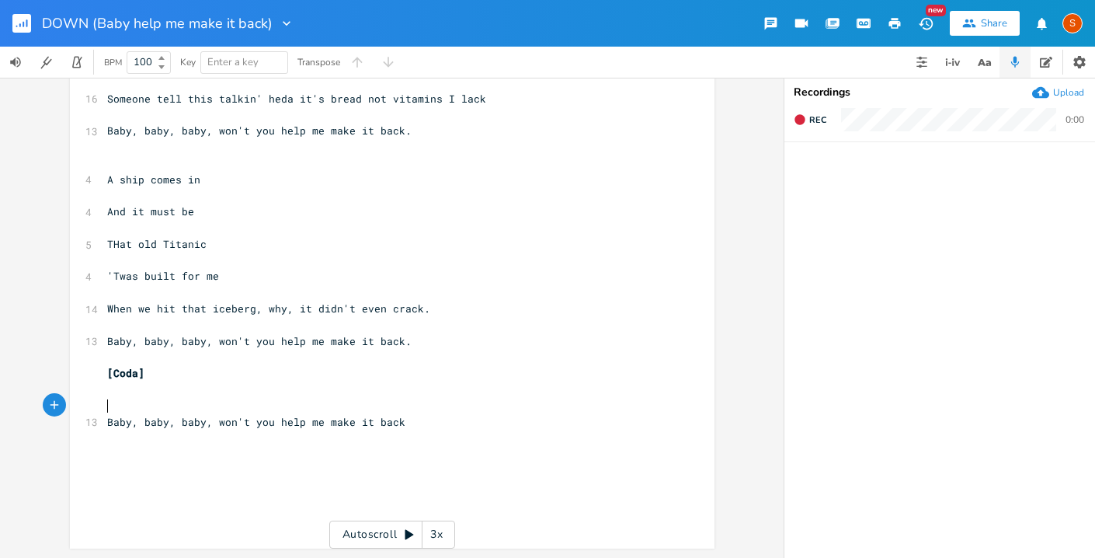
scroll to position [1252, 0]
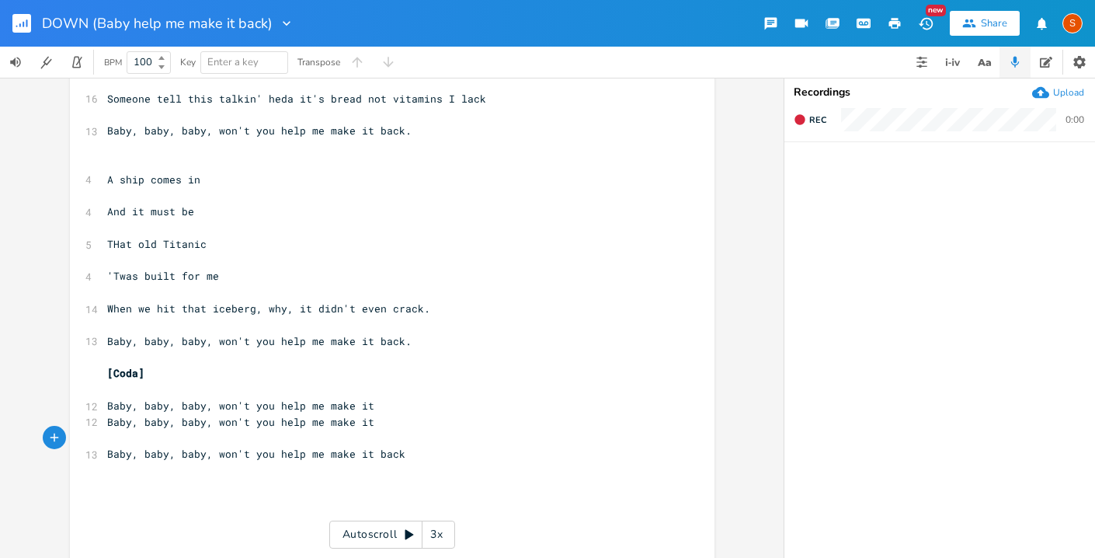
click at [104, 427] on pre "Baby, baby, baby, won't you help me make it" at bounding box center [384, 422] width 561 height 16
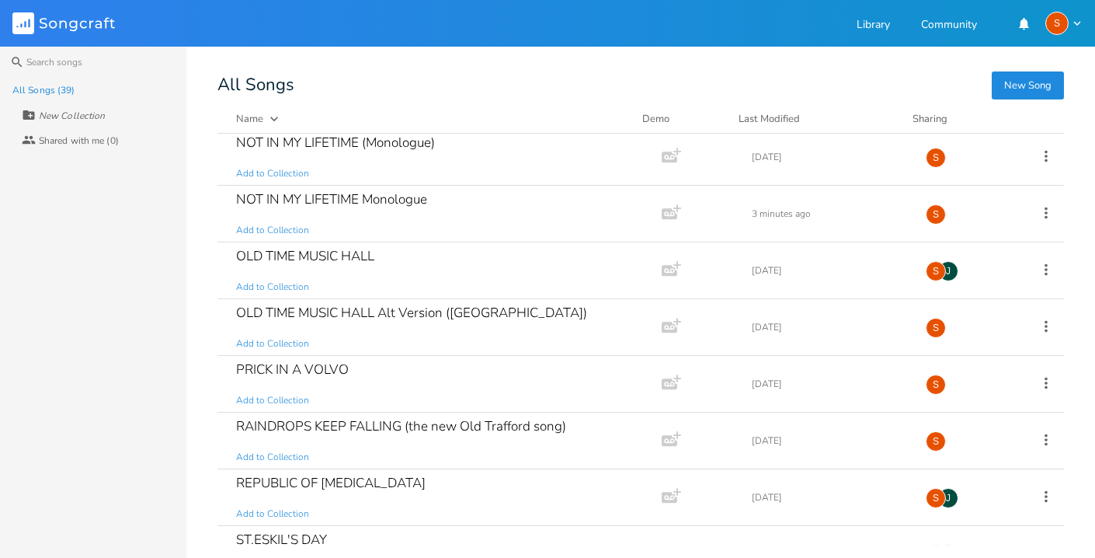
scroll to position [980, 0]
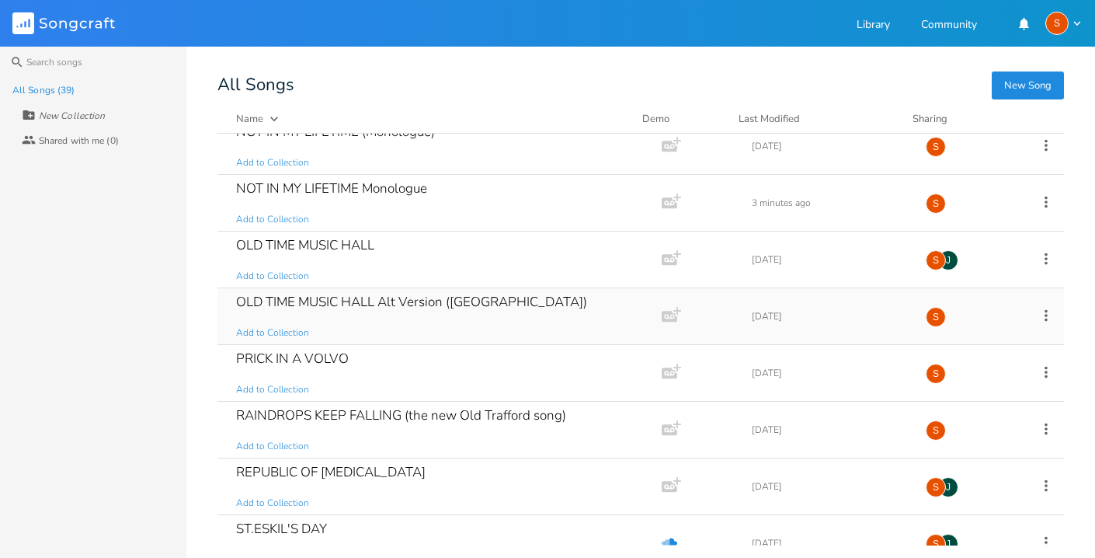
click at [431, 306] on div "OLD TIME MUSIC HALL Alt Version ([GEOGRAPHIC_DATA])" at bounding box center [411, 301] width 351 height 13
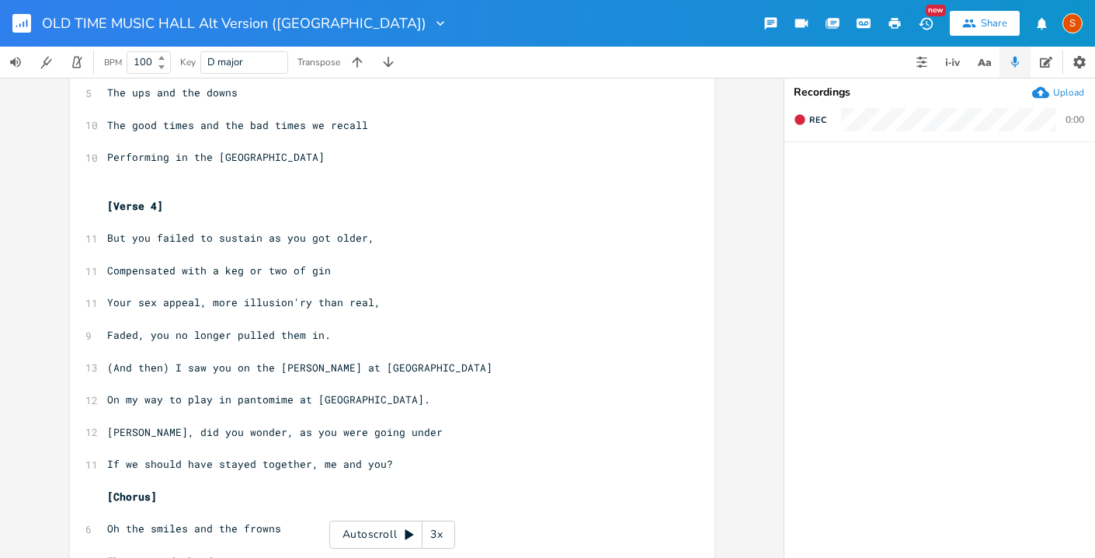
scroll to position [1463, 0]
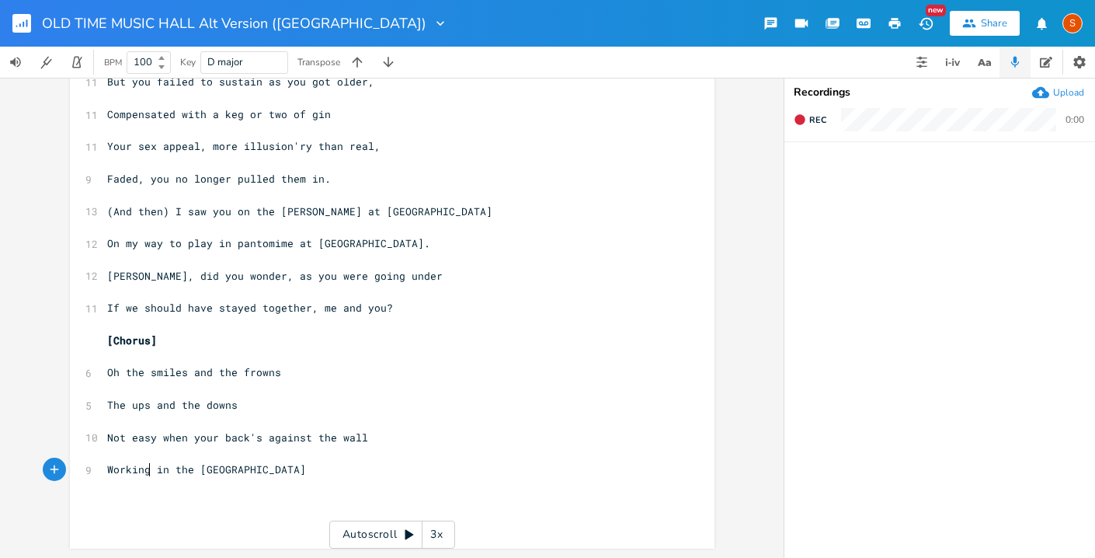
click at [144, 470] on span "Working in the [GEOGRAPHIC_DATA]" at bounding box center [206, 469] width 199 height 14
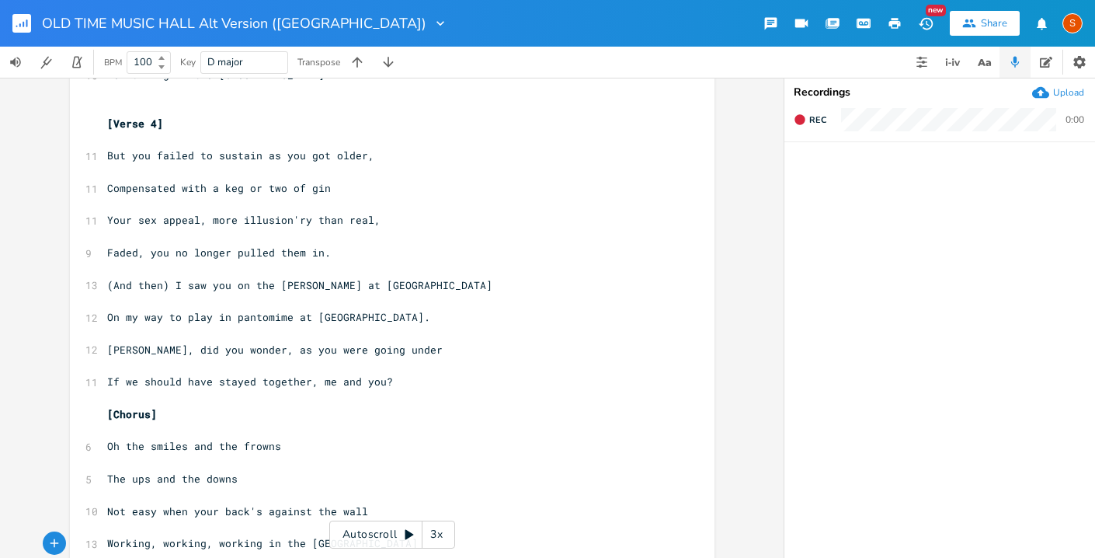
scroll to position [1380, 0]
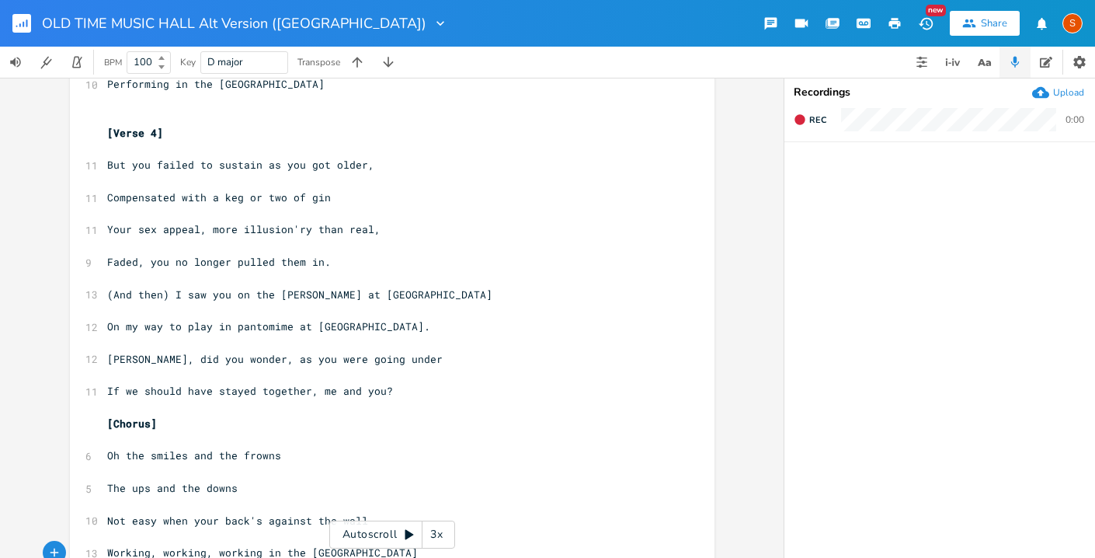
type textarea ", working, working"
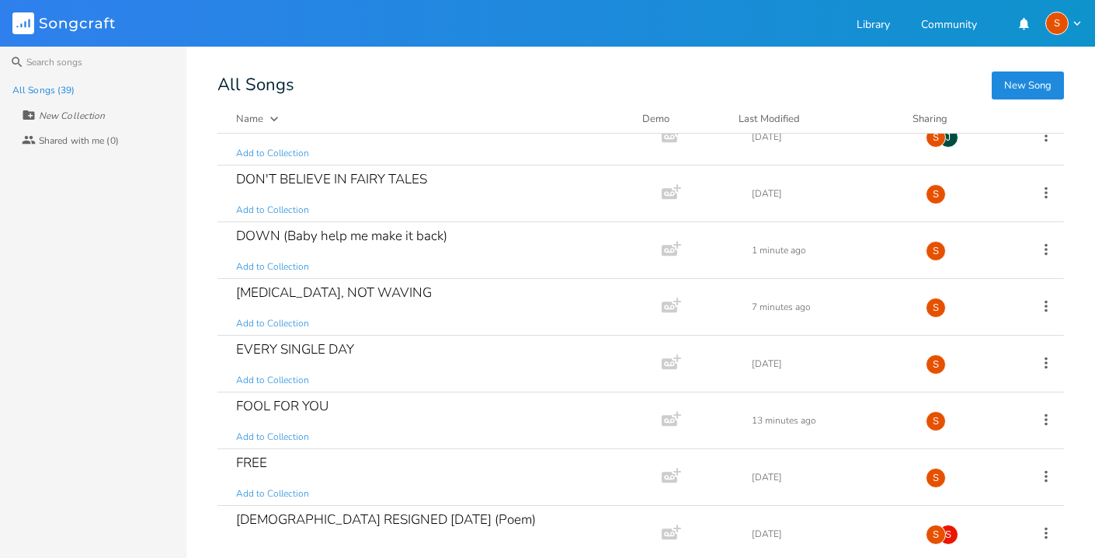
scroll to position [318, 0]
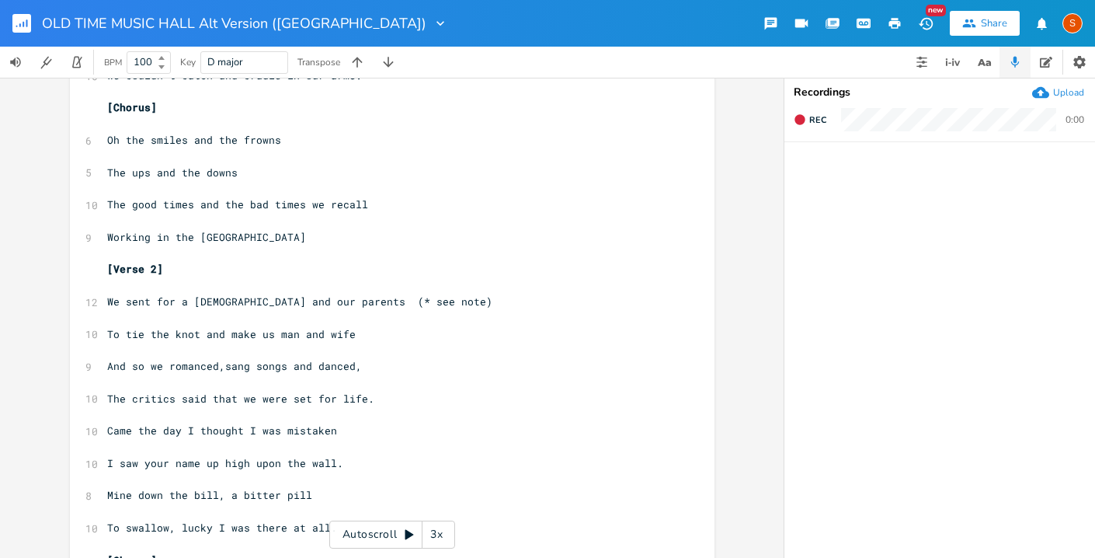
scroll to position [440, 0]
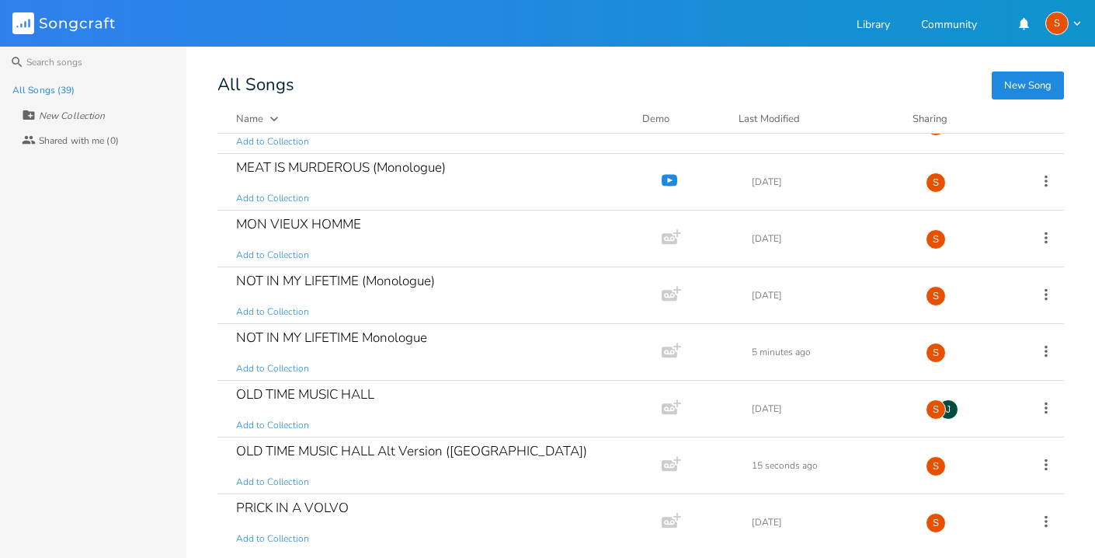
scroll to position [834, 0]
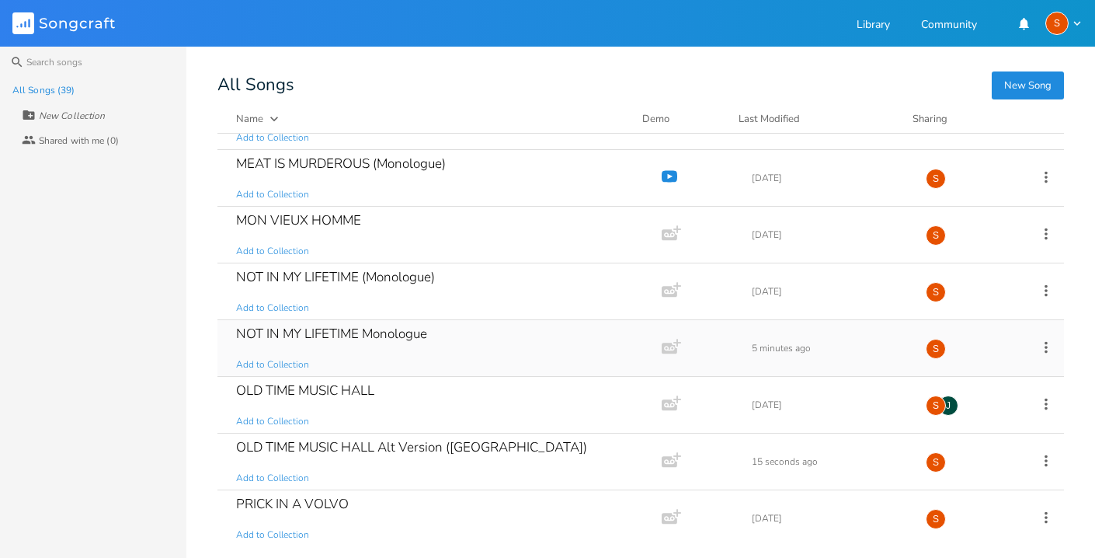
click at [1044, 347] on icon at bounding box center [1046, 347] width 17 height 17
click at [962, 505] on li "[PERSON_NAME]" at bounding box center [974, 503] width 124 height 26
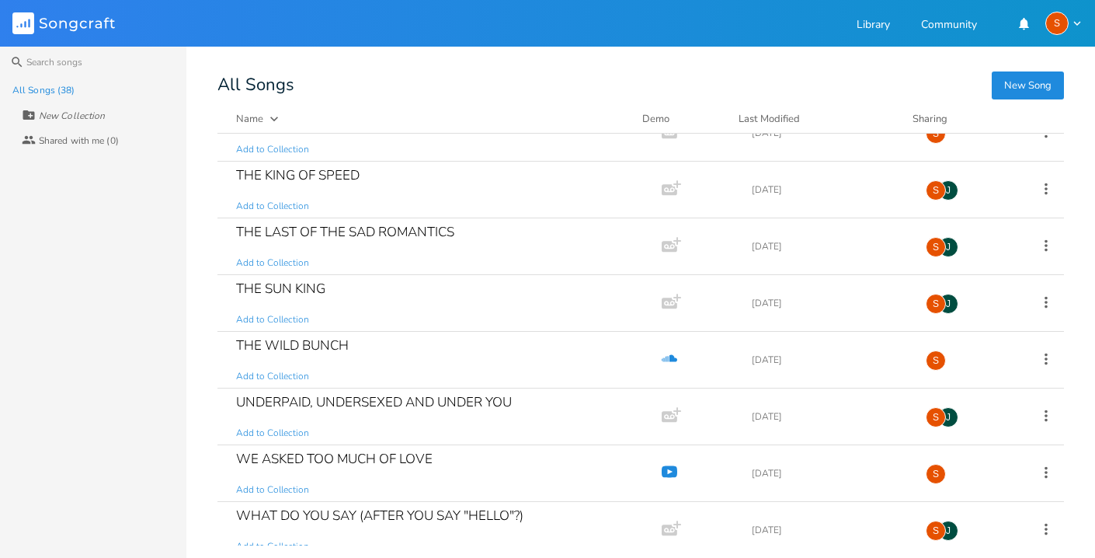
scroll to position [1743, 0]
